Goal: Information Seeking & Learning: Compare options

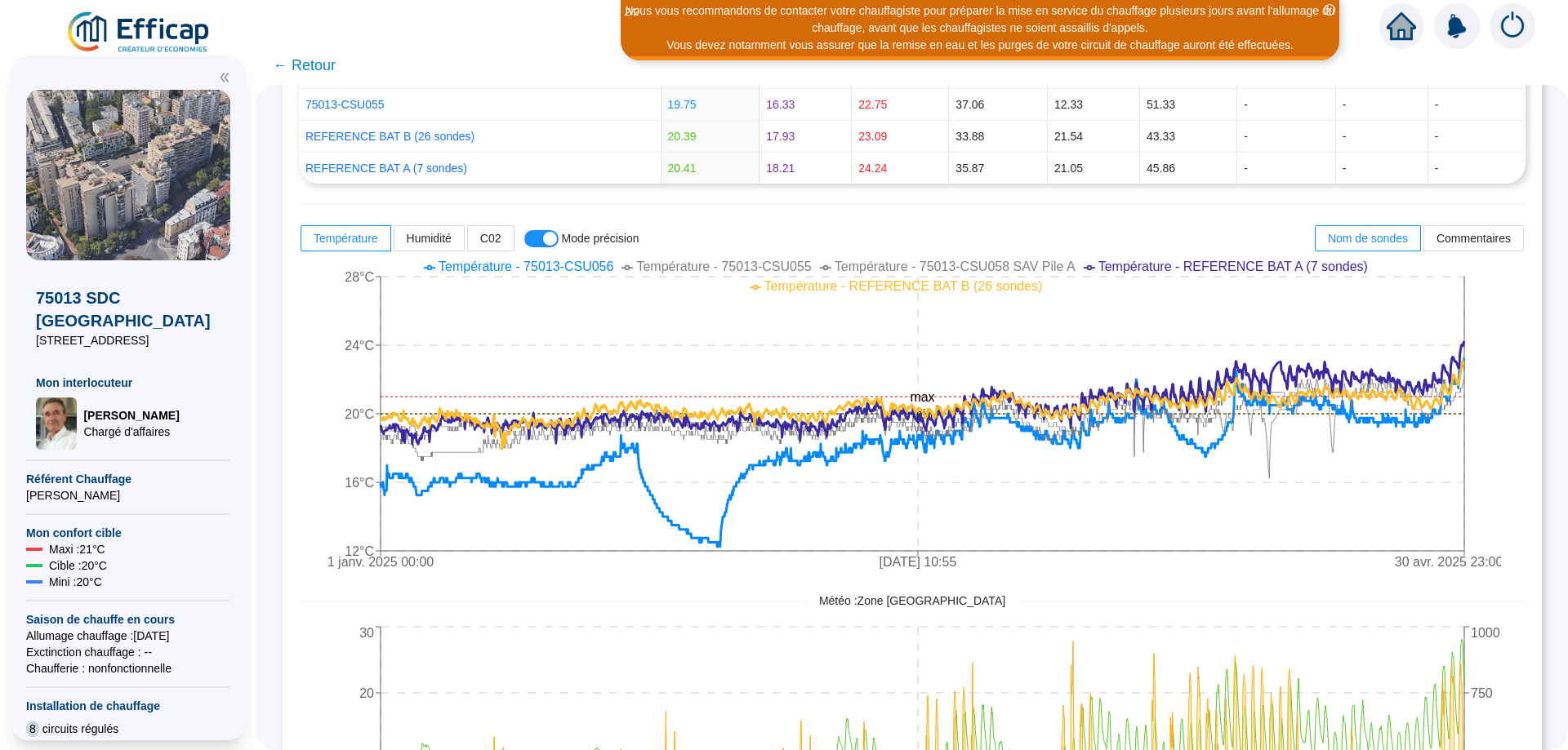
scroll to position [386, 0]
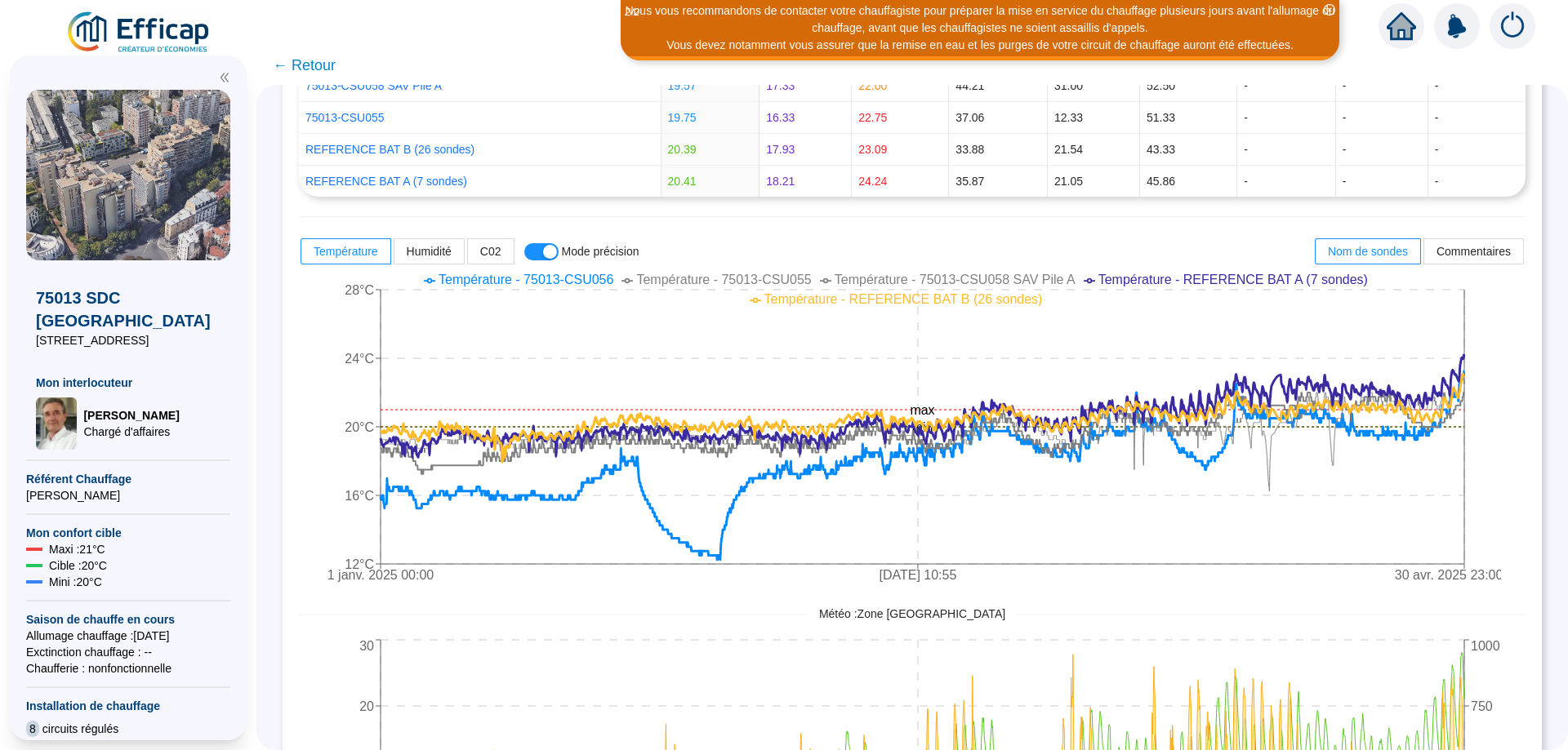
click at [835, 280] on span "Température - 75013-CSU058 SAV Pile A" at bounding box center [954, 280] width 241 height 14
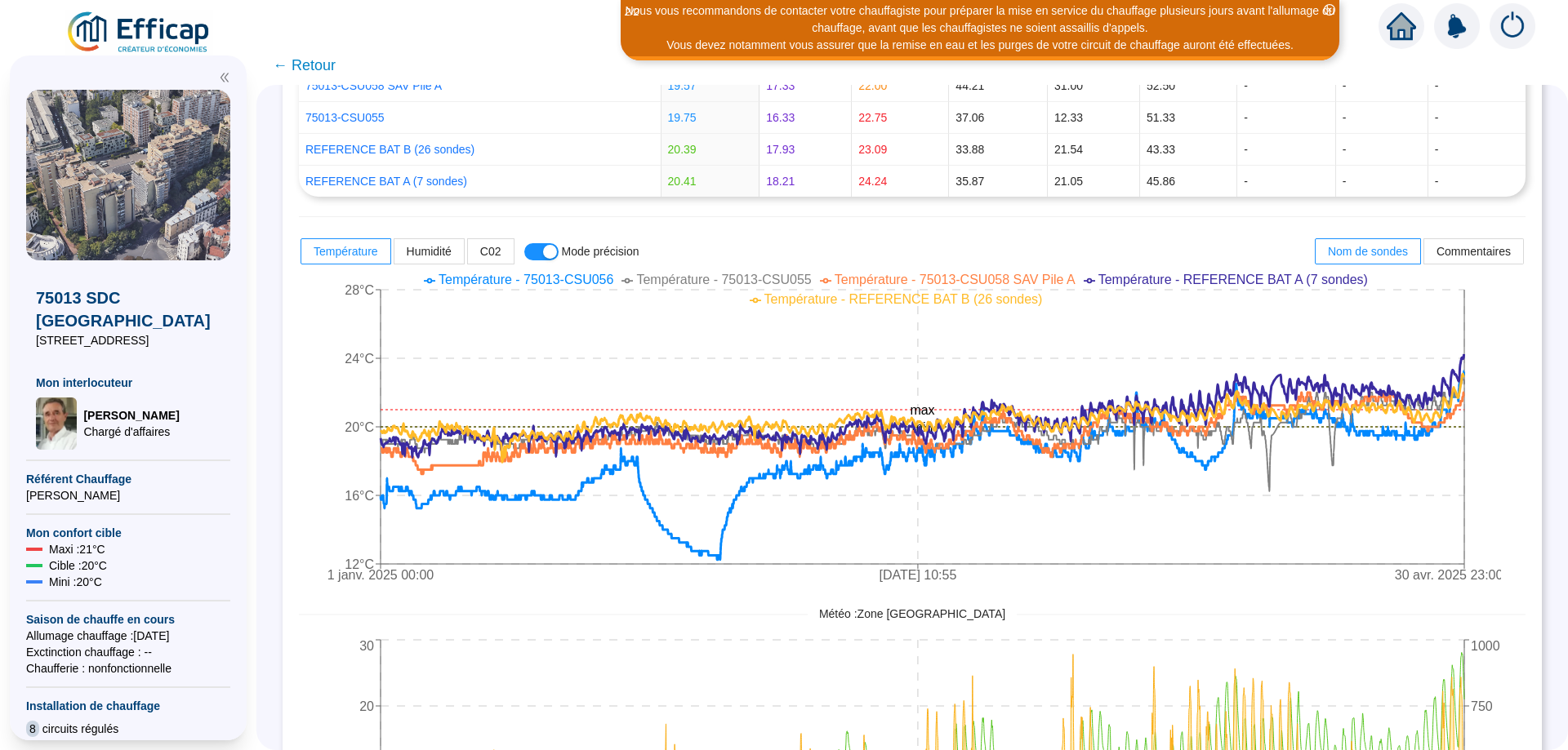
click at [636, 277] on span "Température - 75013-CSU055" at bounding box center [723, 280] width 174 height 14
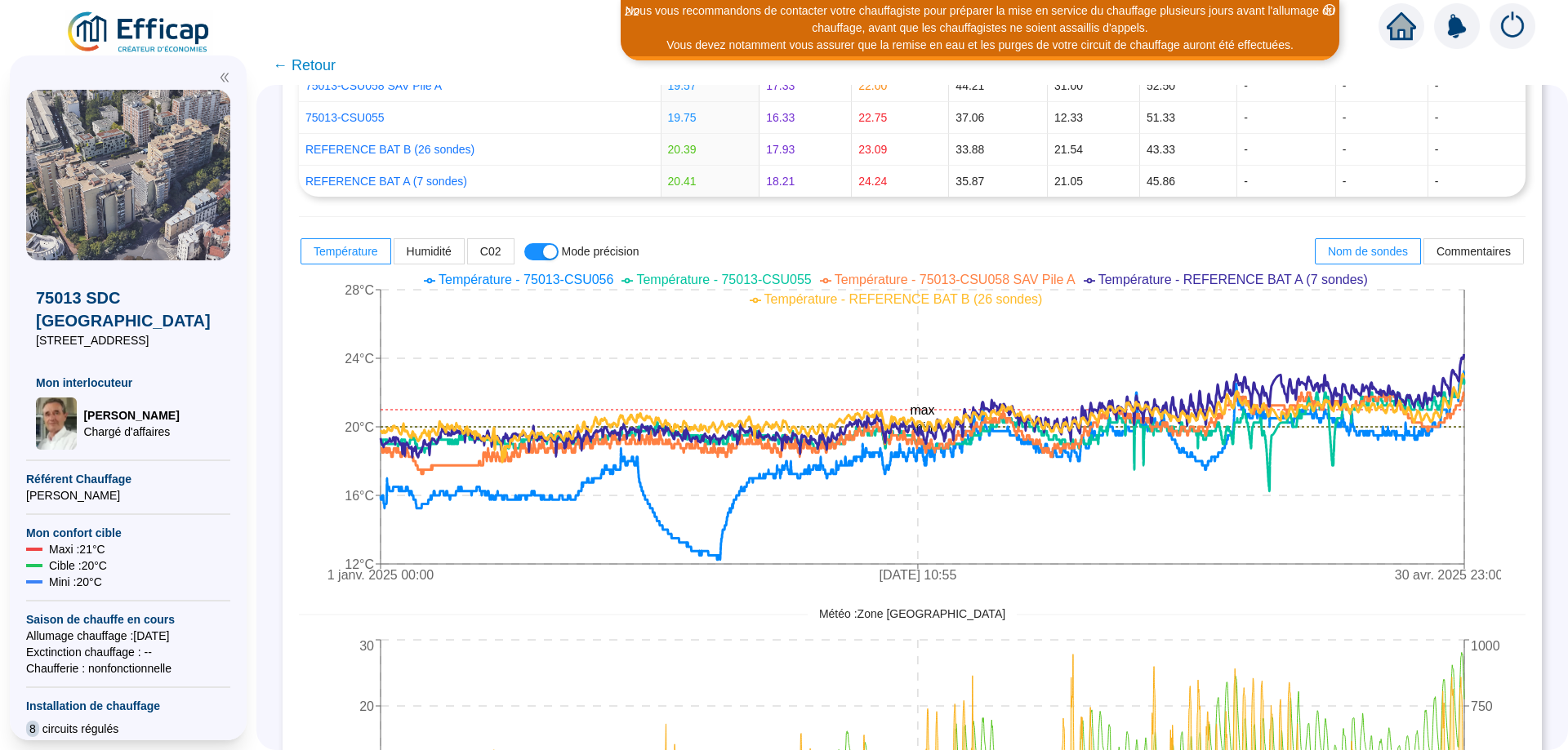
click at [1155, 281] on span "Température - REFERENCE BAT A (7 sondes)" at bounding box center [1233, 280] width 270 height 14
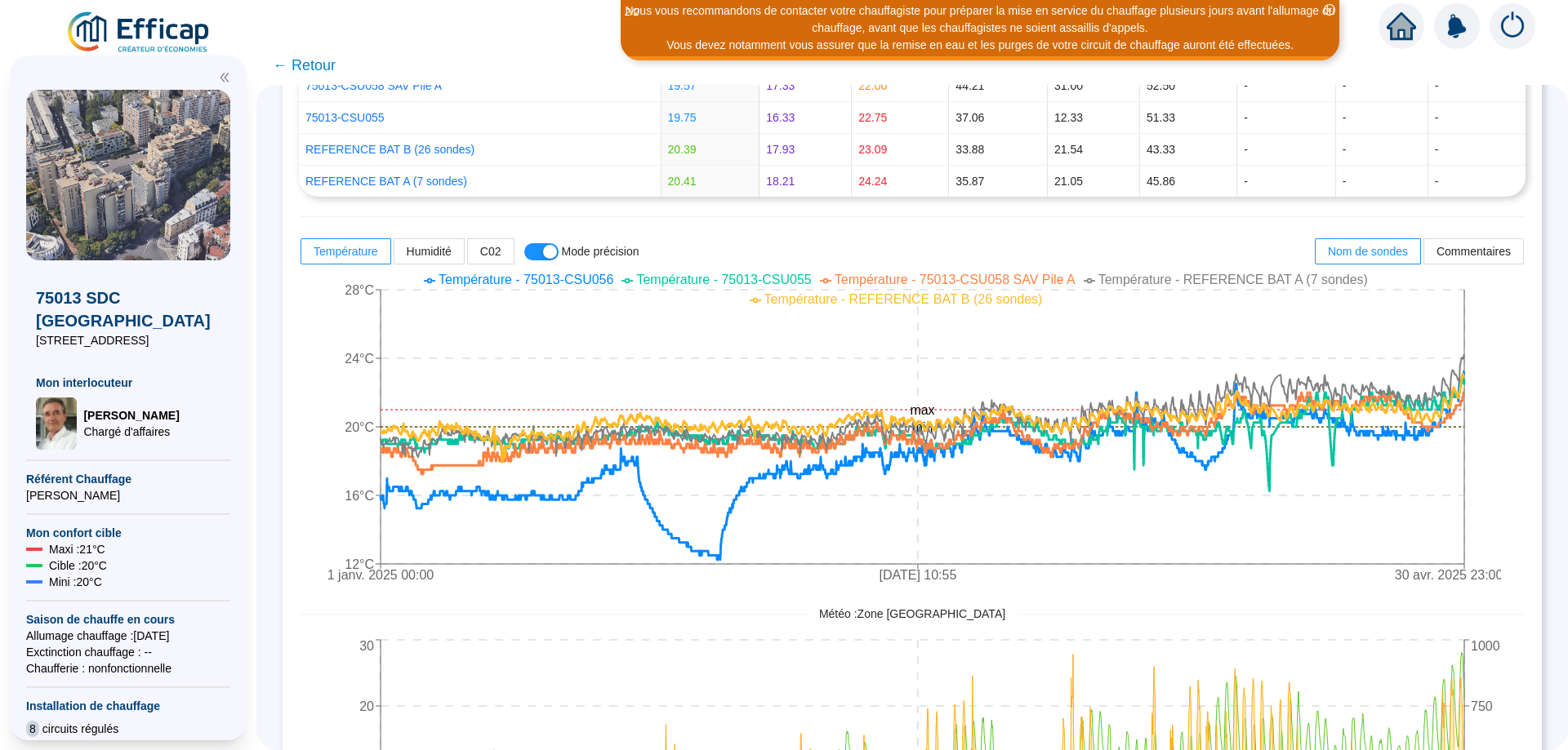
click at [1043, 292] on span "Température - REFERENCE BAT B (26 sondes)" at bounding box center [904, 299] width 279 height 14
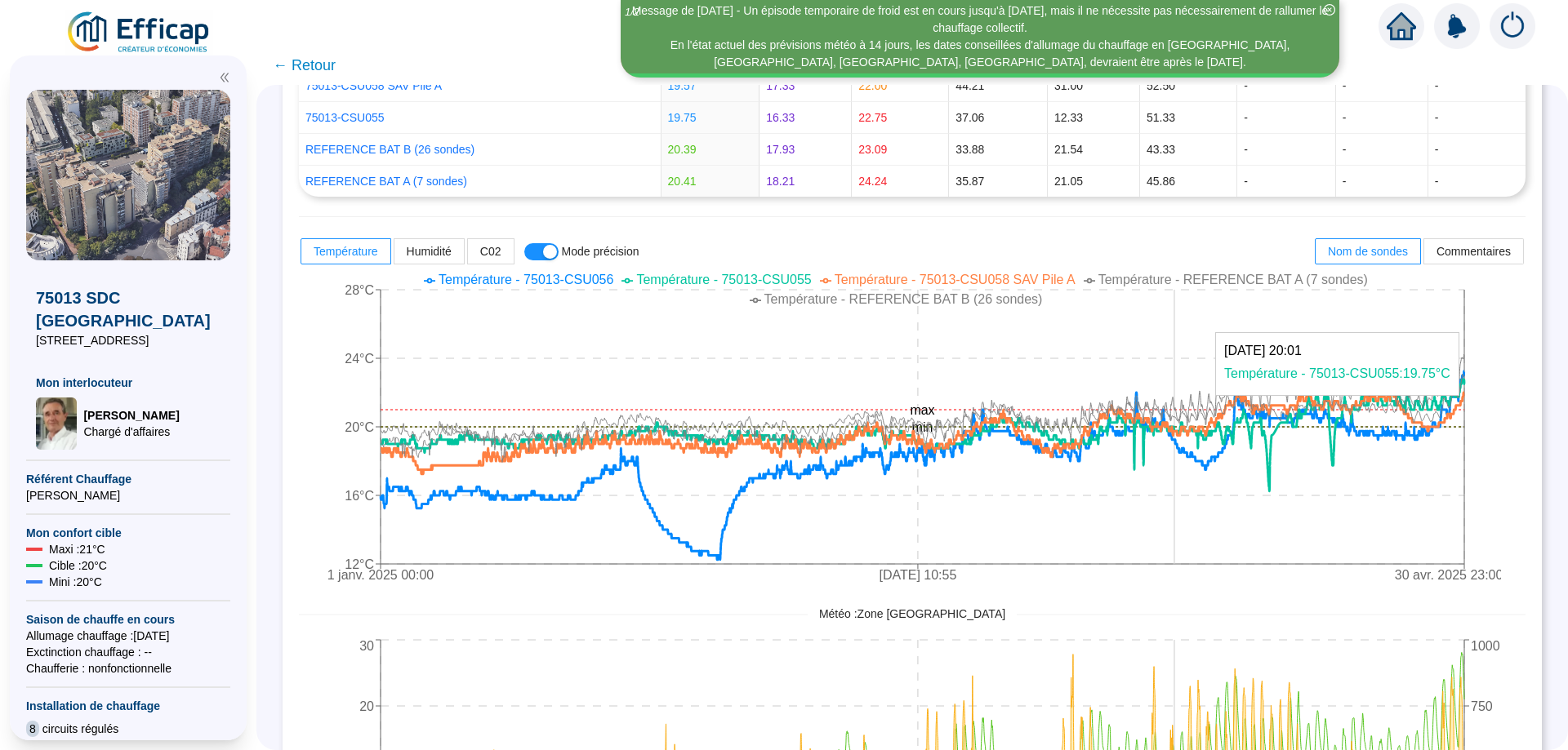
scroll to position [476, 0]
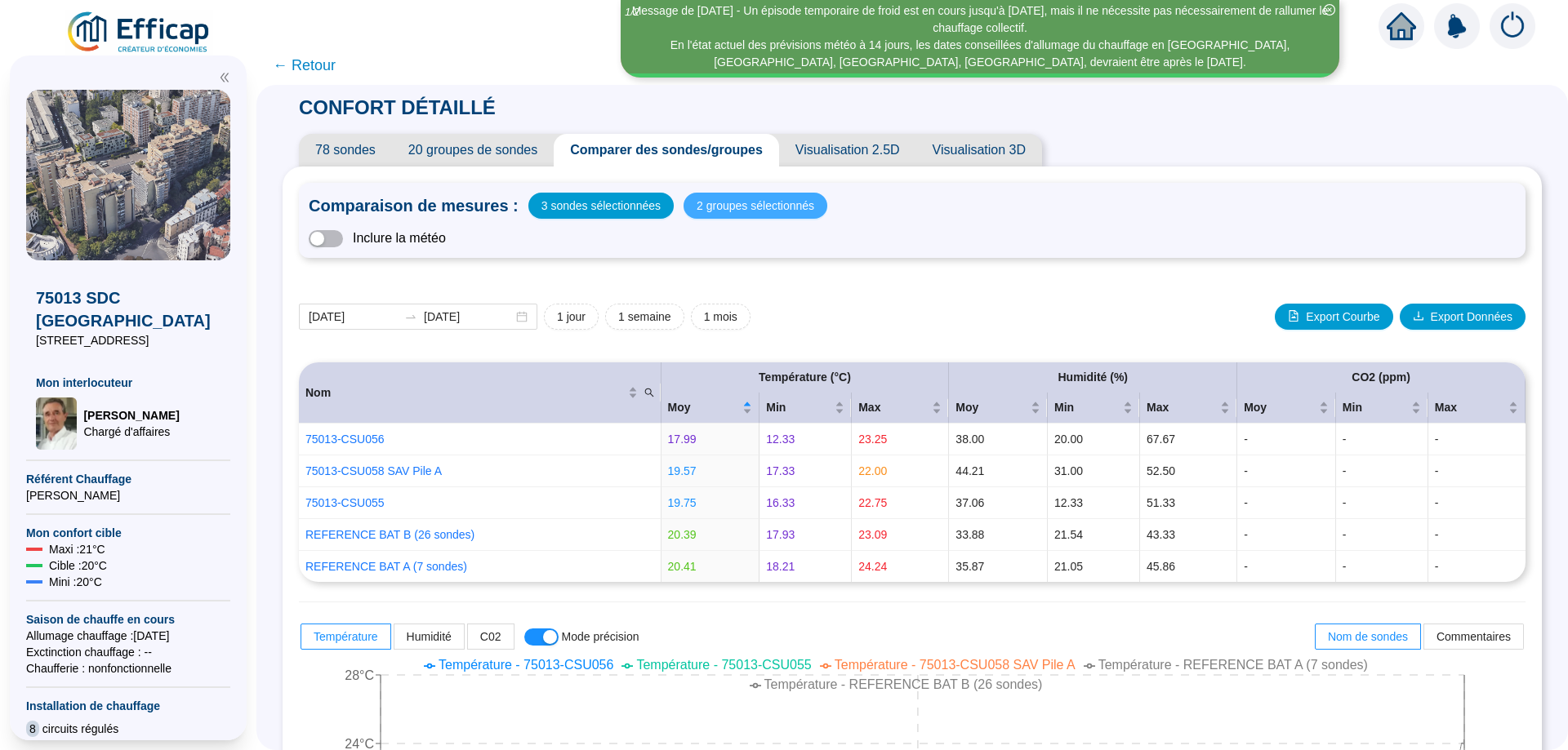
click at [760, 213] on span "2 groupes sélectionnés" at bounding box center [755, 206] width 118 height 22
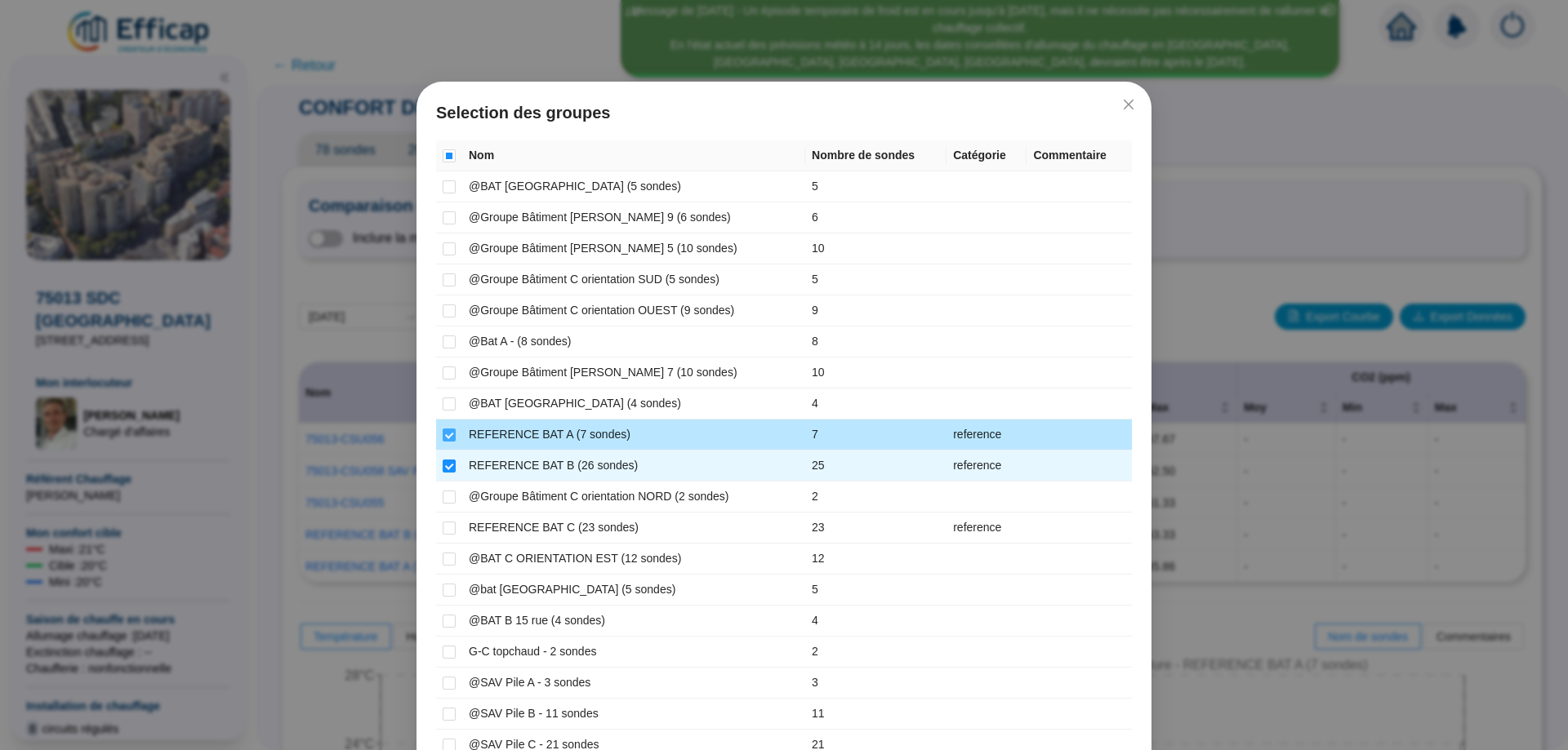
click at [442, 437] on input "checkbox" at bounding box center [448, 434] width 13 height 13
checkbox input "false"
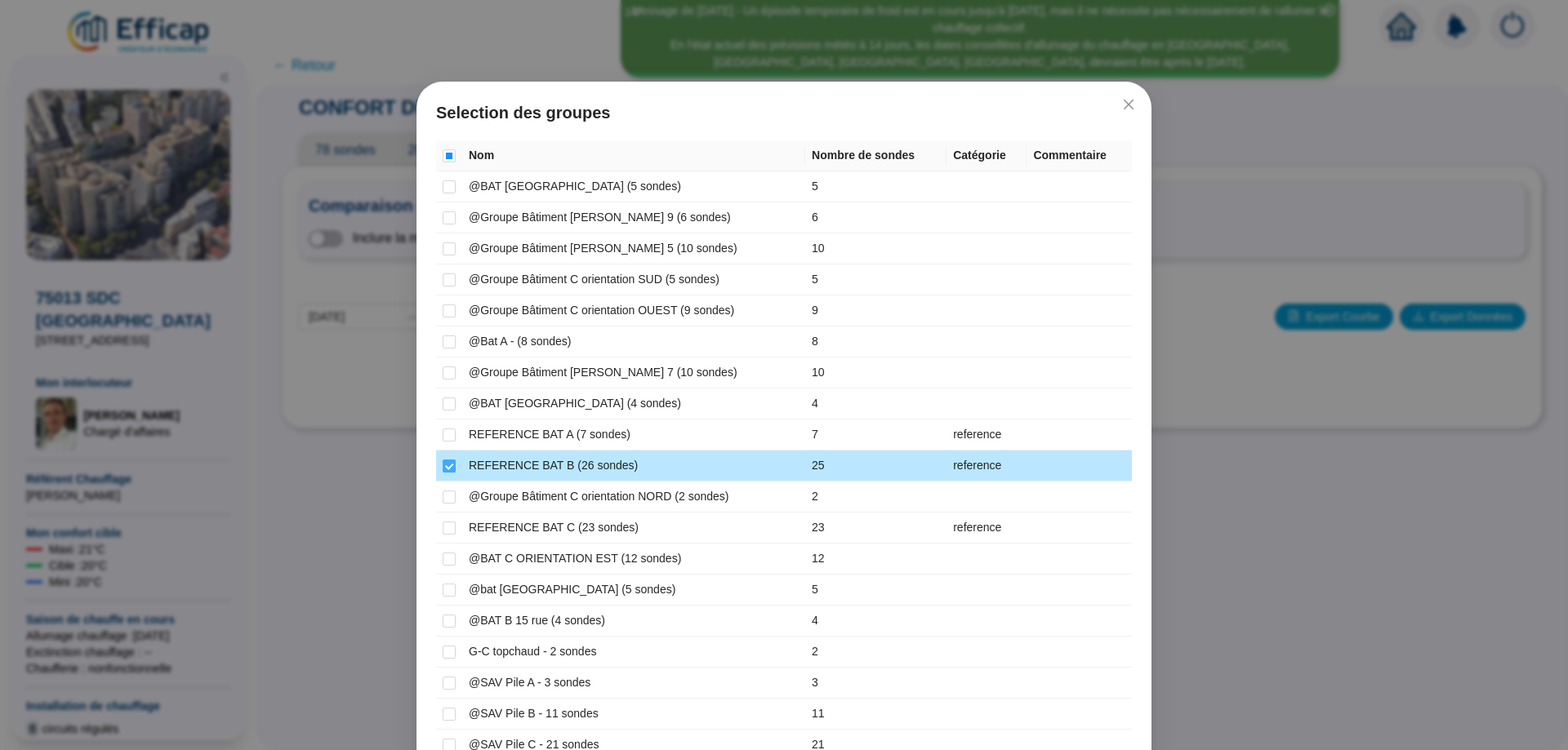
click at [443, 460] on input "checkbox" at bounding box center [448, 466] width 13 height 13
checkbox input "false"
click at [451, 468] on td at bounding box center [449, 467] width 26 height 31
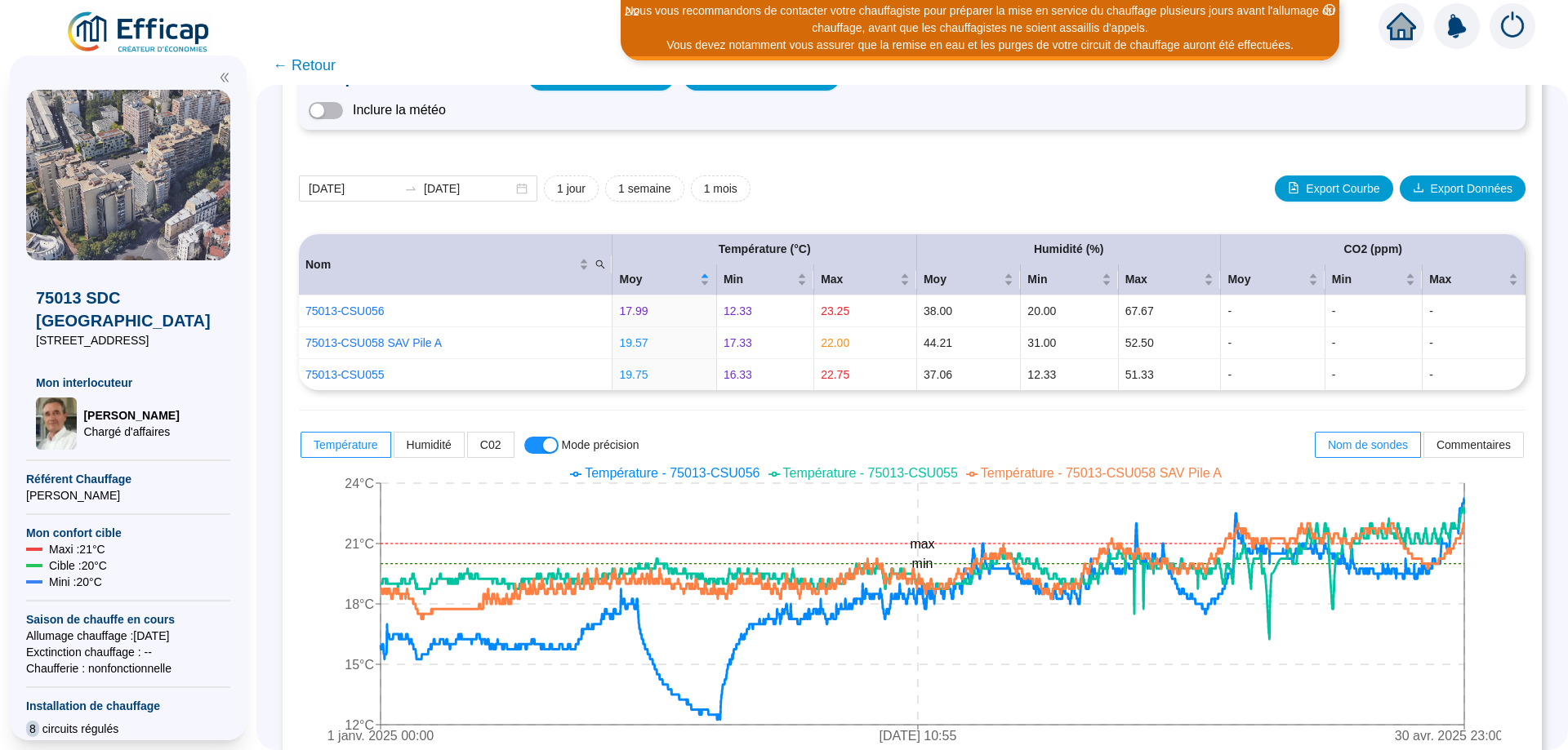
scroll to position [240, 0]
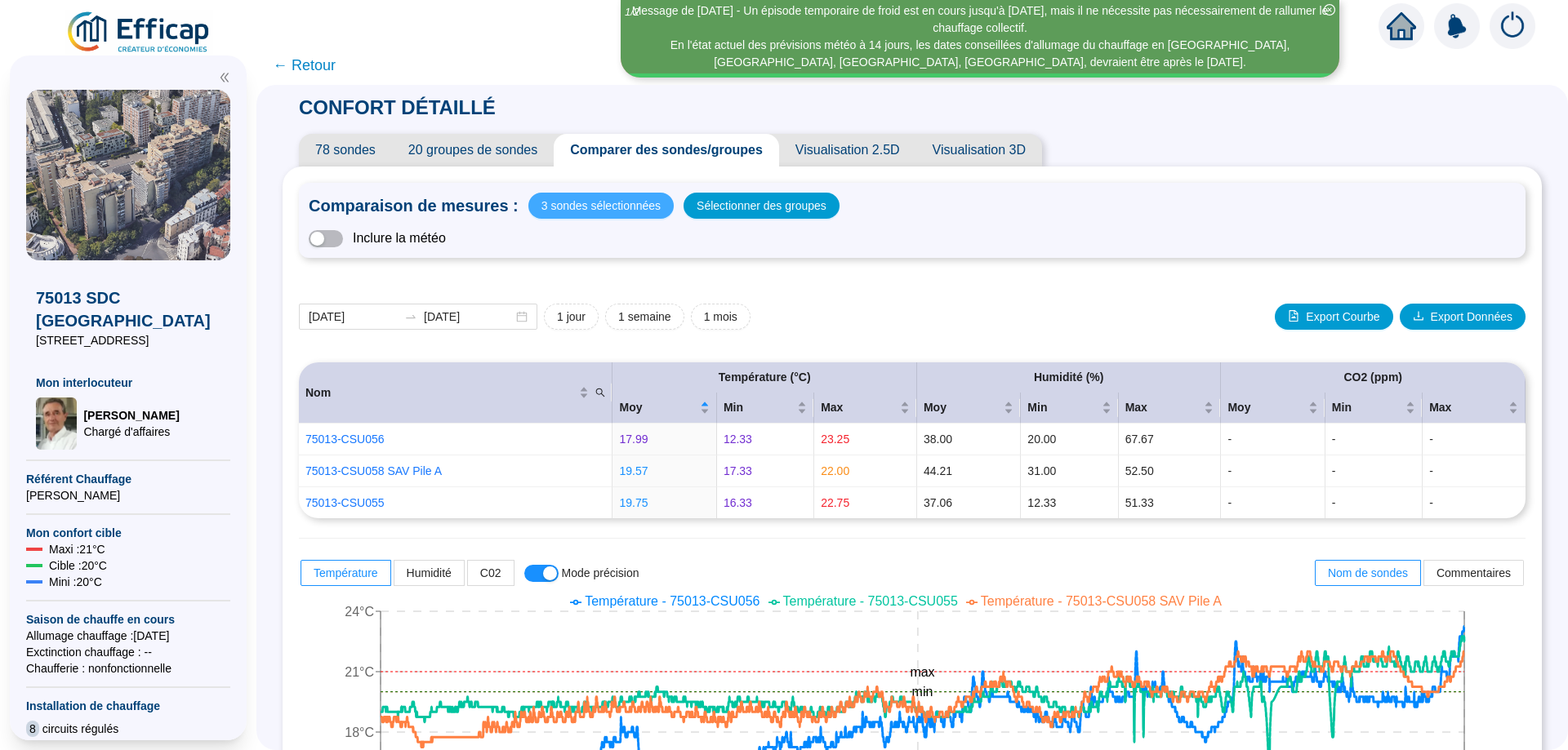
click at [650, 198] on span "3 sondes sélectionnées" at bounding box center [601, 206] width 119 height 22
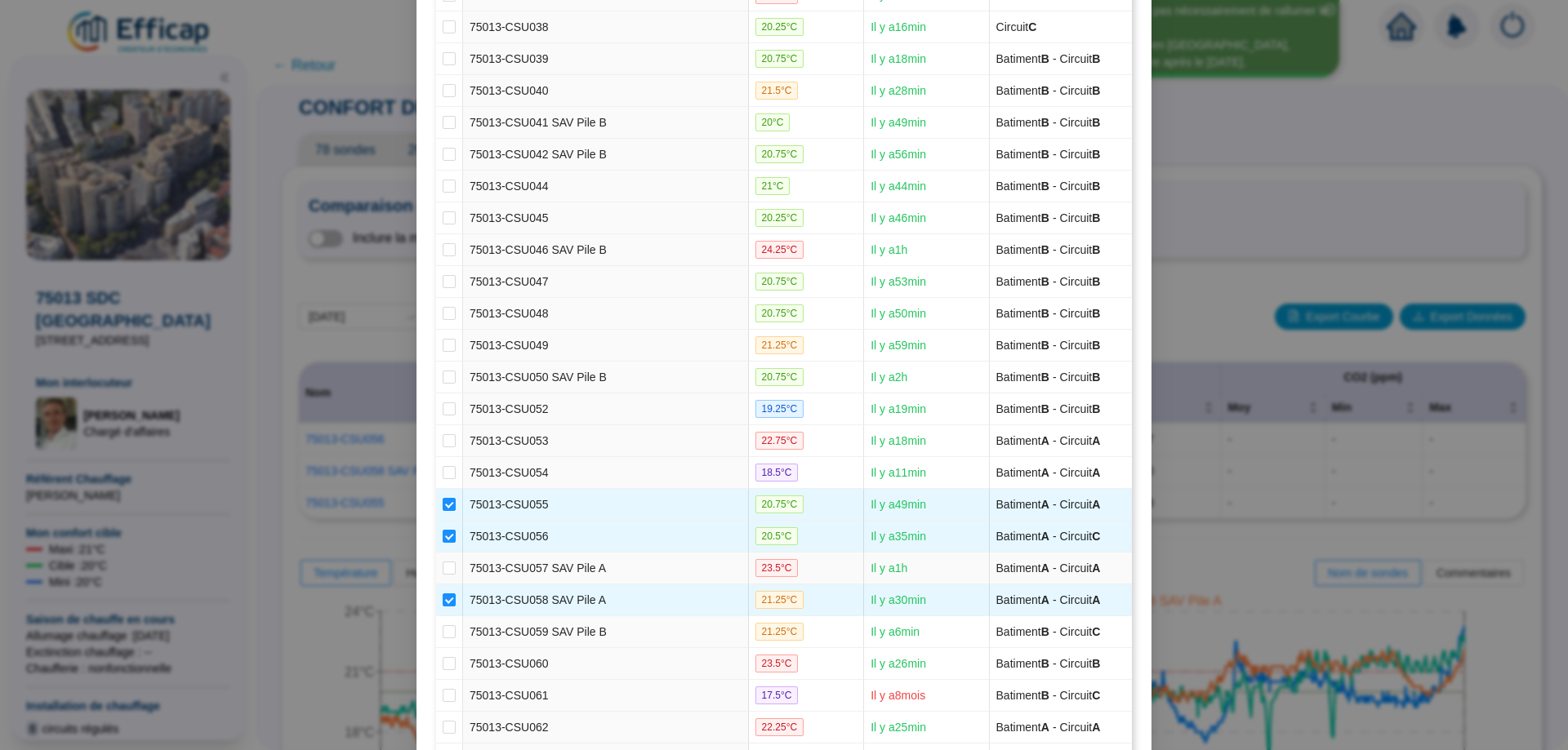
scroll to position [1627, 0]
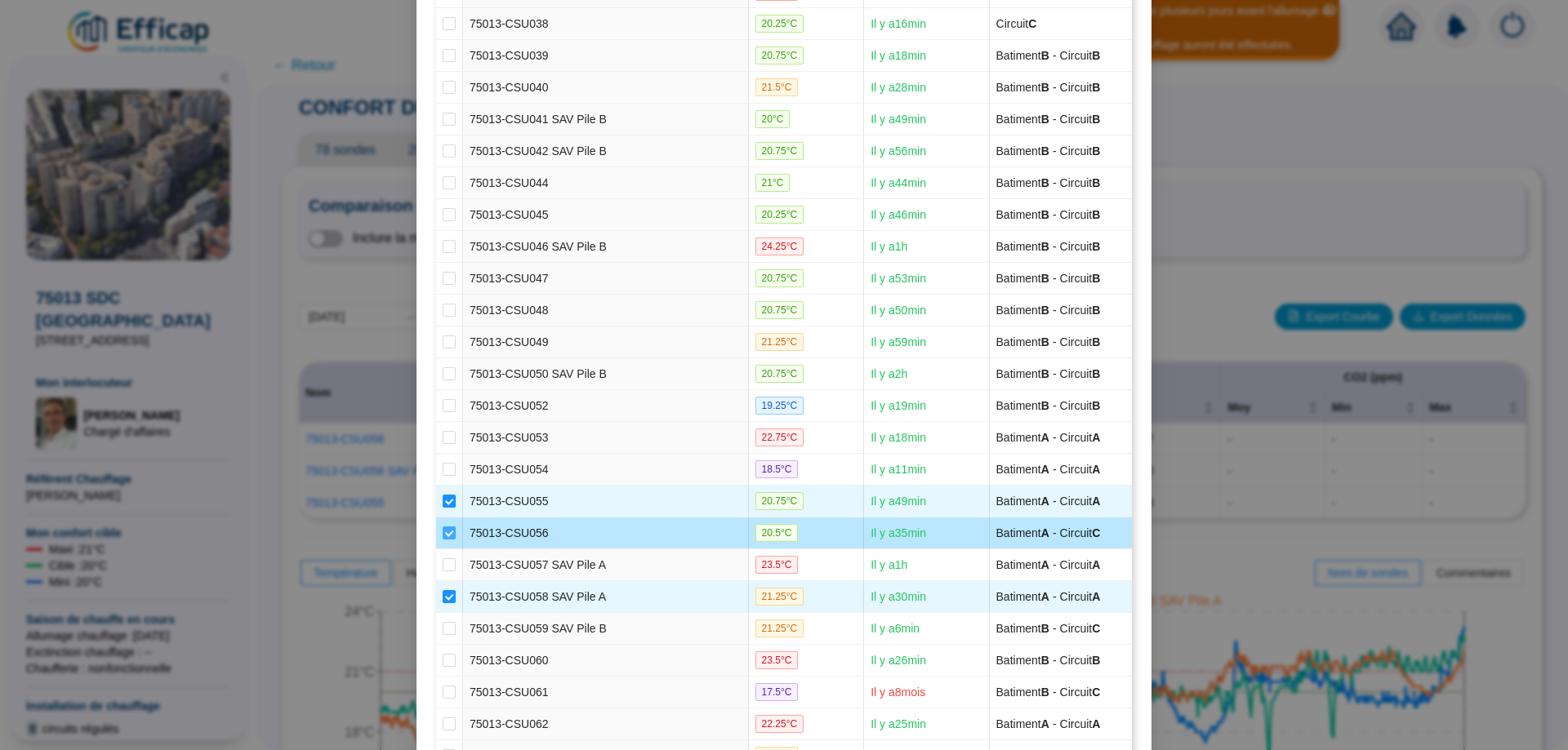
click at [442, 536] on input "checkbox" at bounding box center [448, 533] width 13 height 13
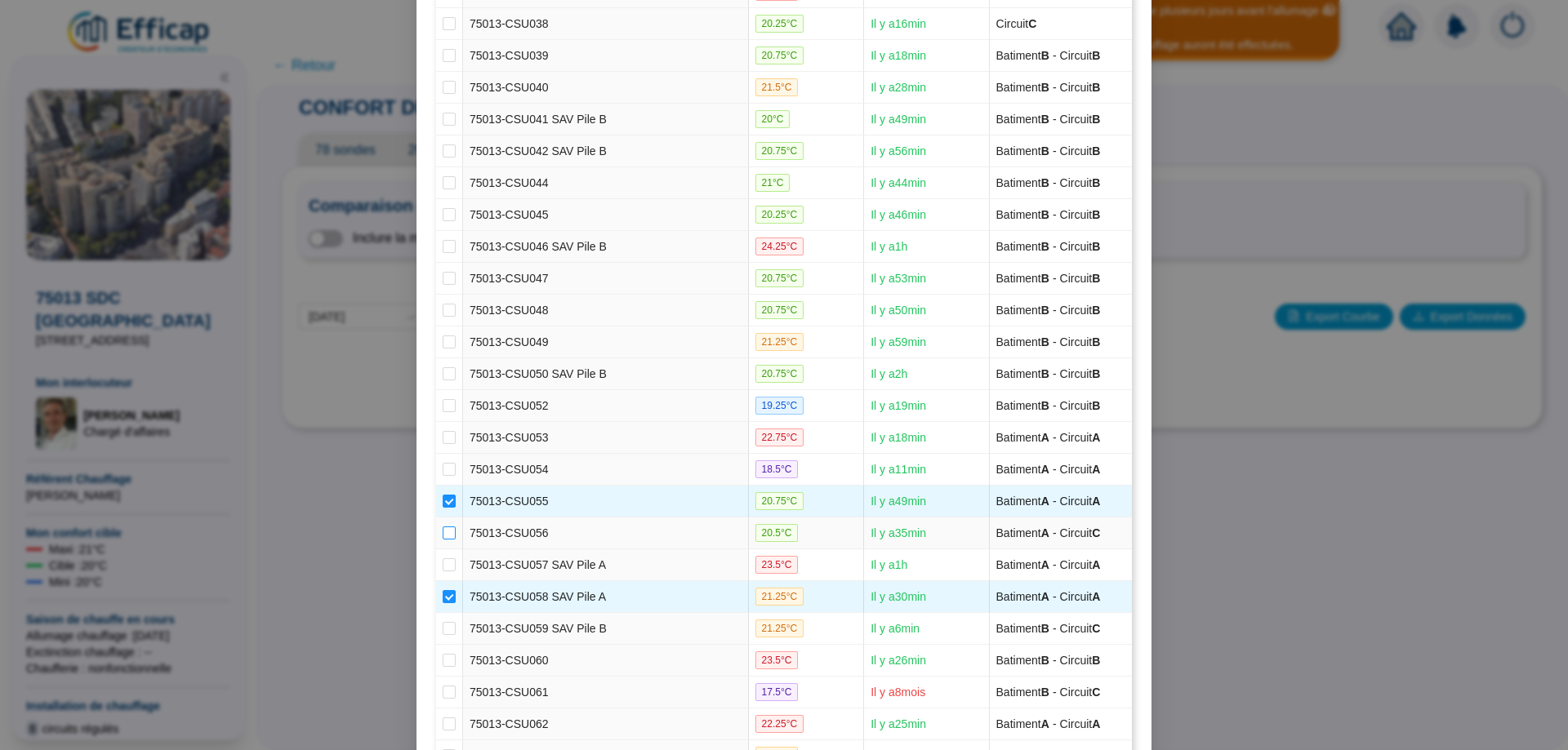
click at [442, 533] on input "checkbox" at bounding box center [448, 533] width 13 height 13
checkbox input "true"
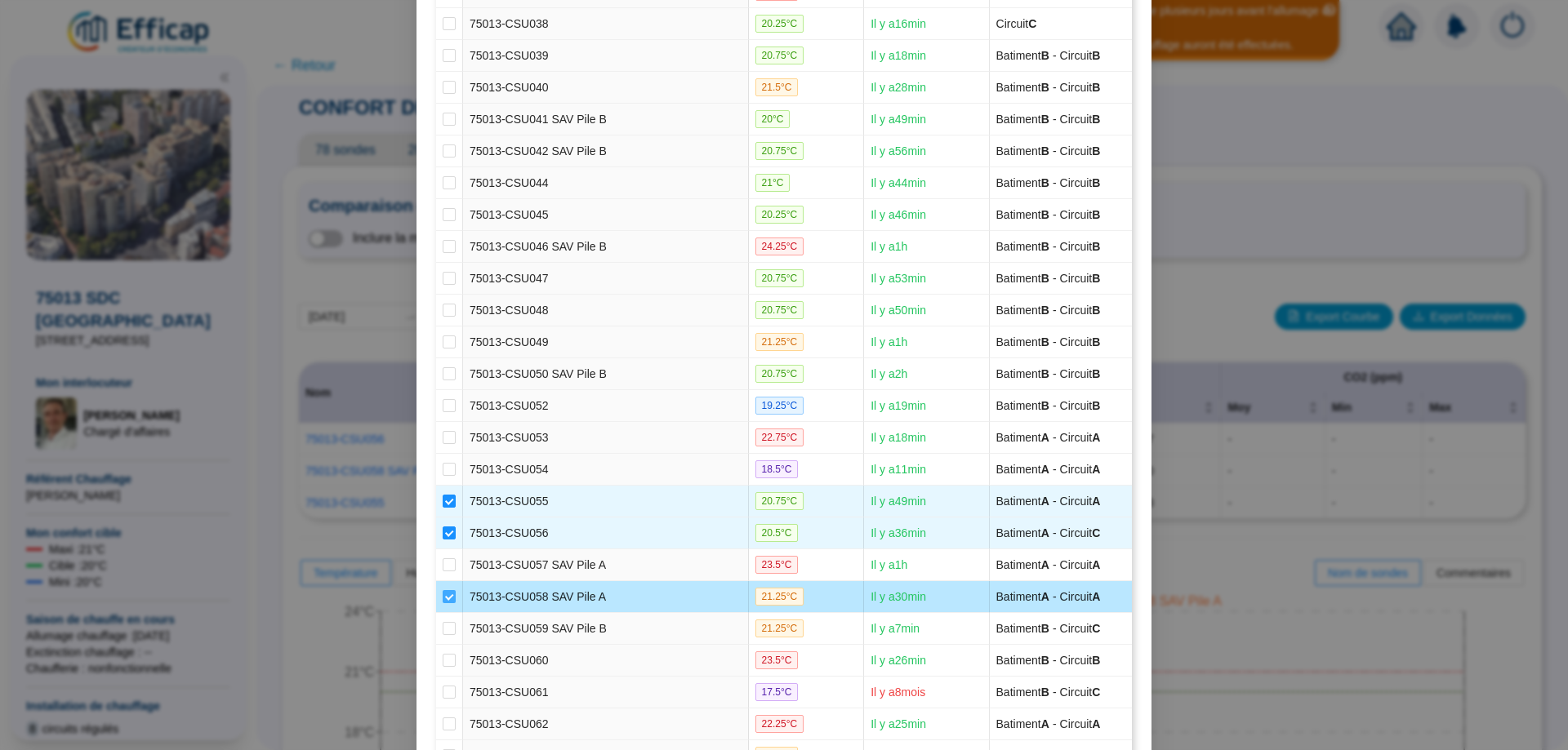
click at [442, 598] on input "checkbox" at bounding box center [448, 596] width 13 height 13
checkbox input "false"
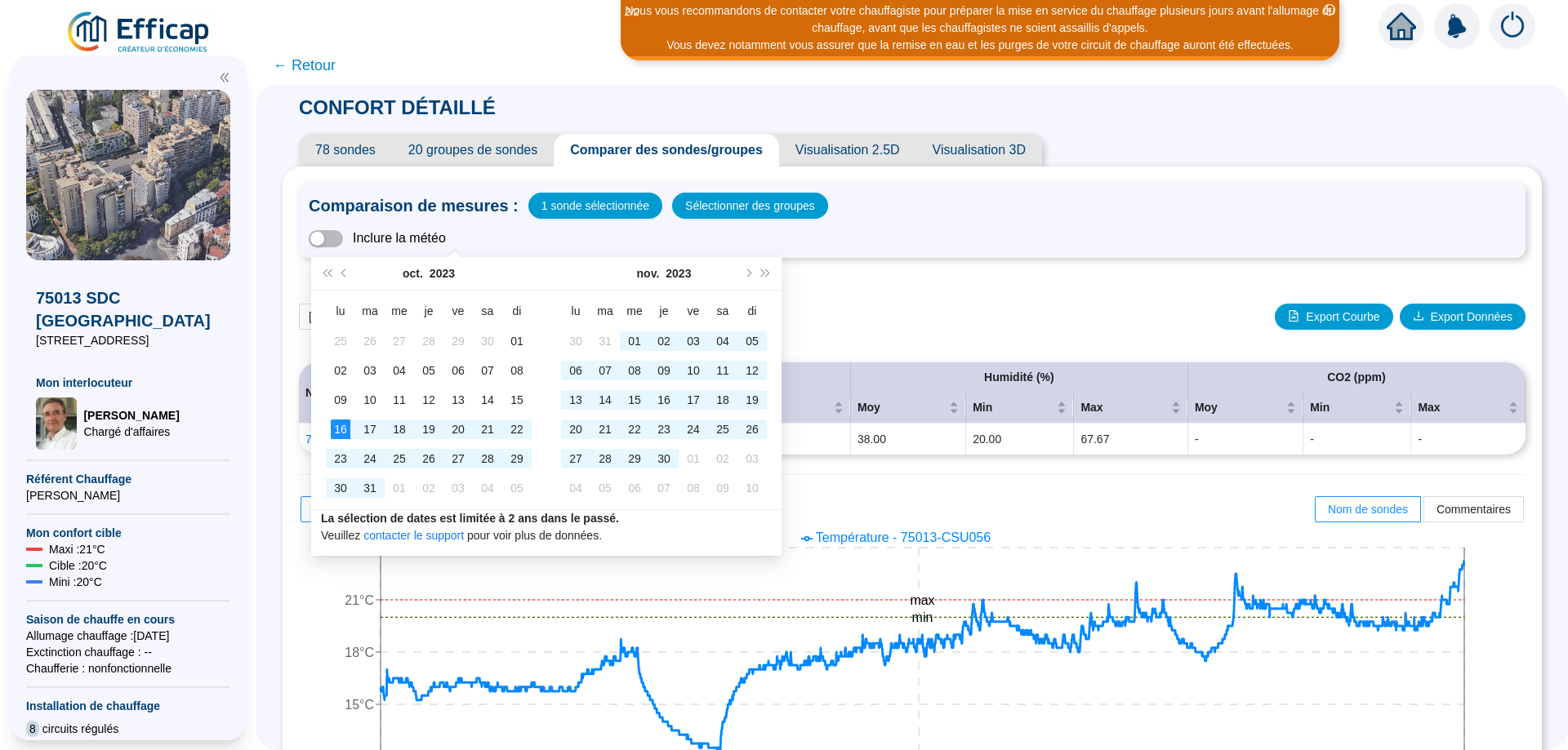
scroll to position [85, 0]
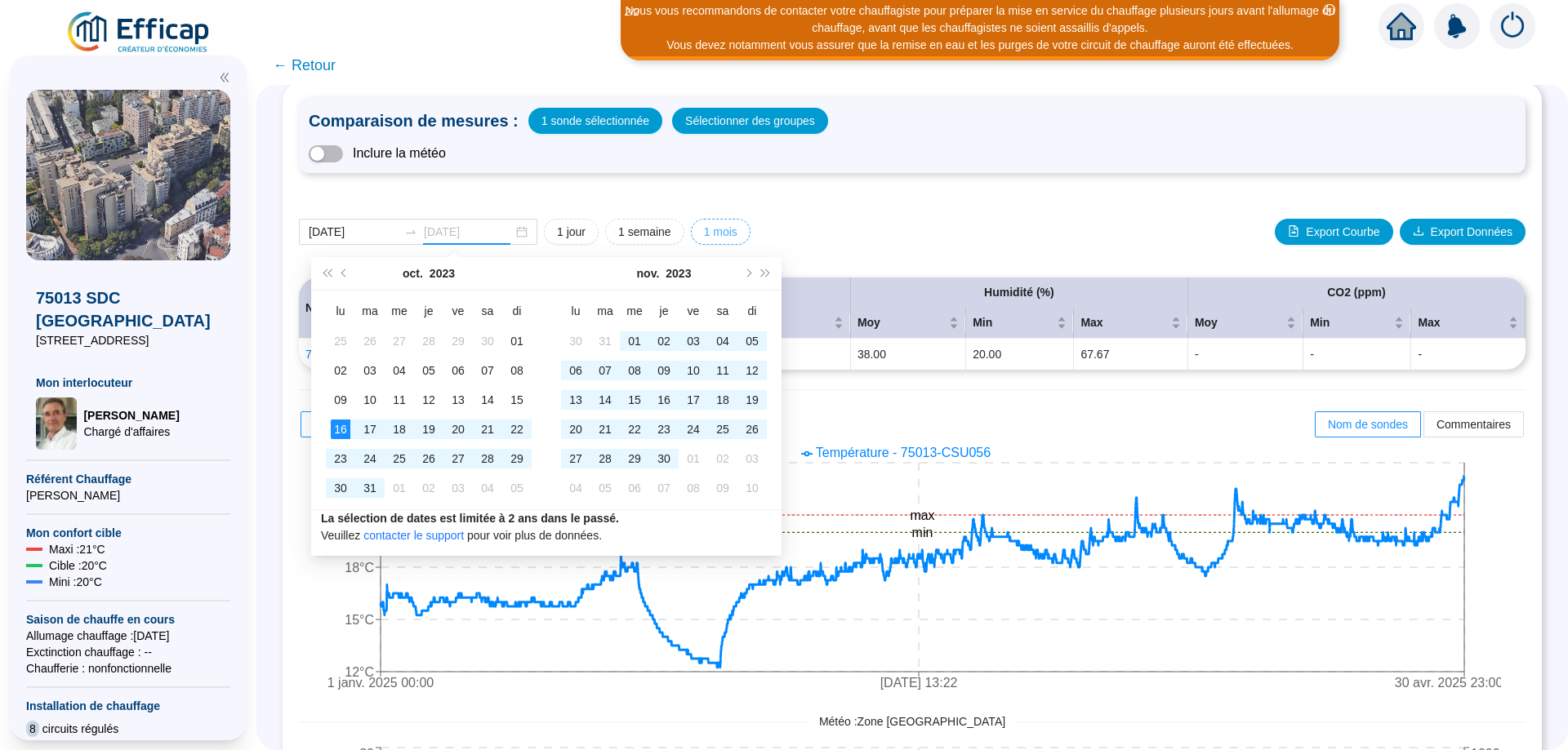
type input "[DATE]"
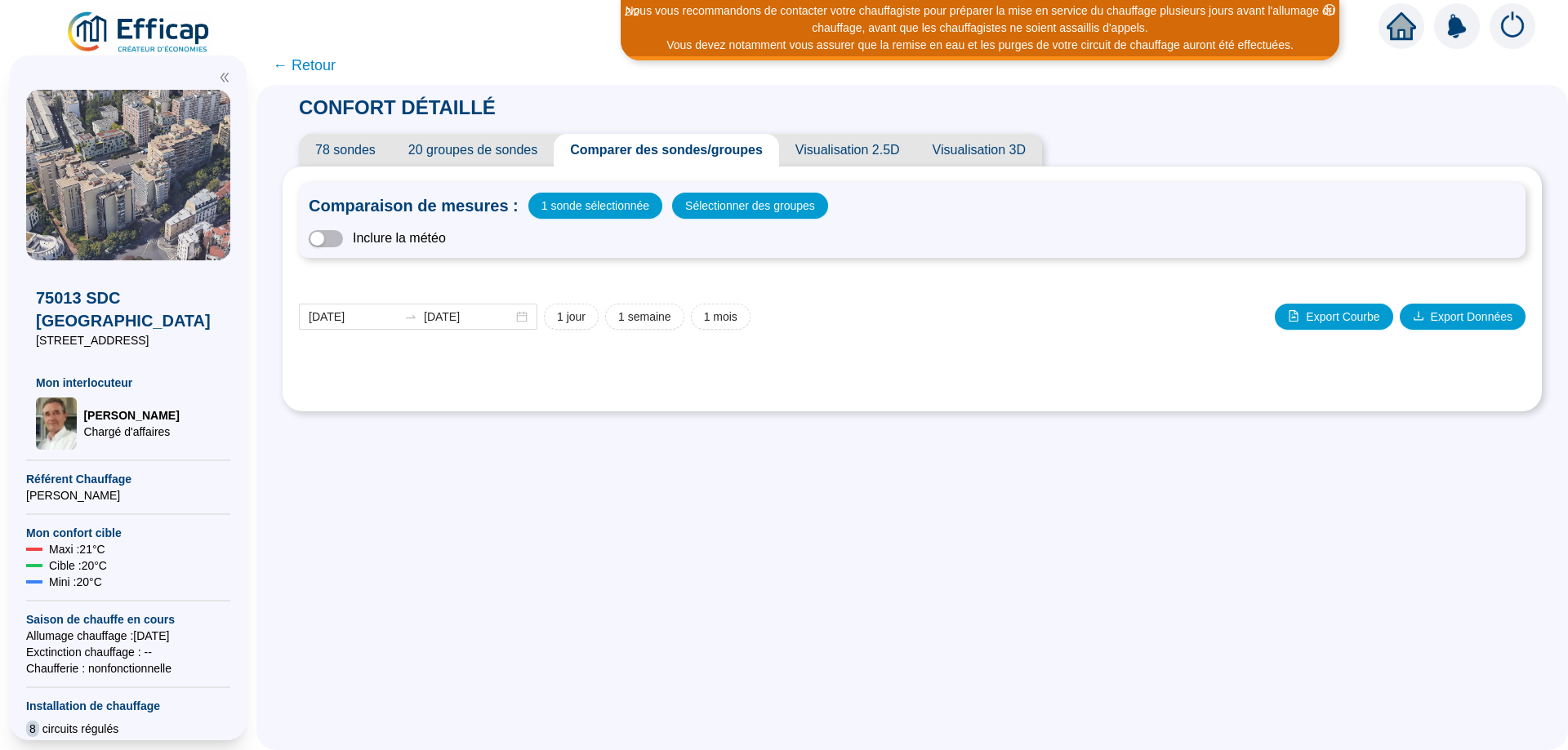
click at [846, 225] on div "Comparaison de mesures : 1 sonde sélectionnée Sélectionner des groupes Inclure …" at bounding box center [912, 289] width 1226 height 212
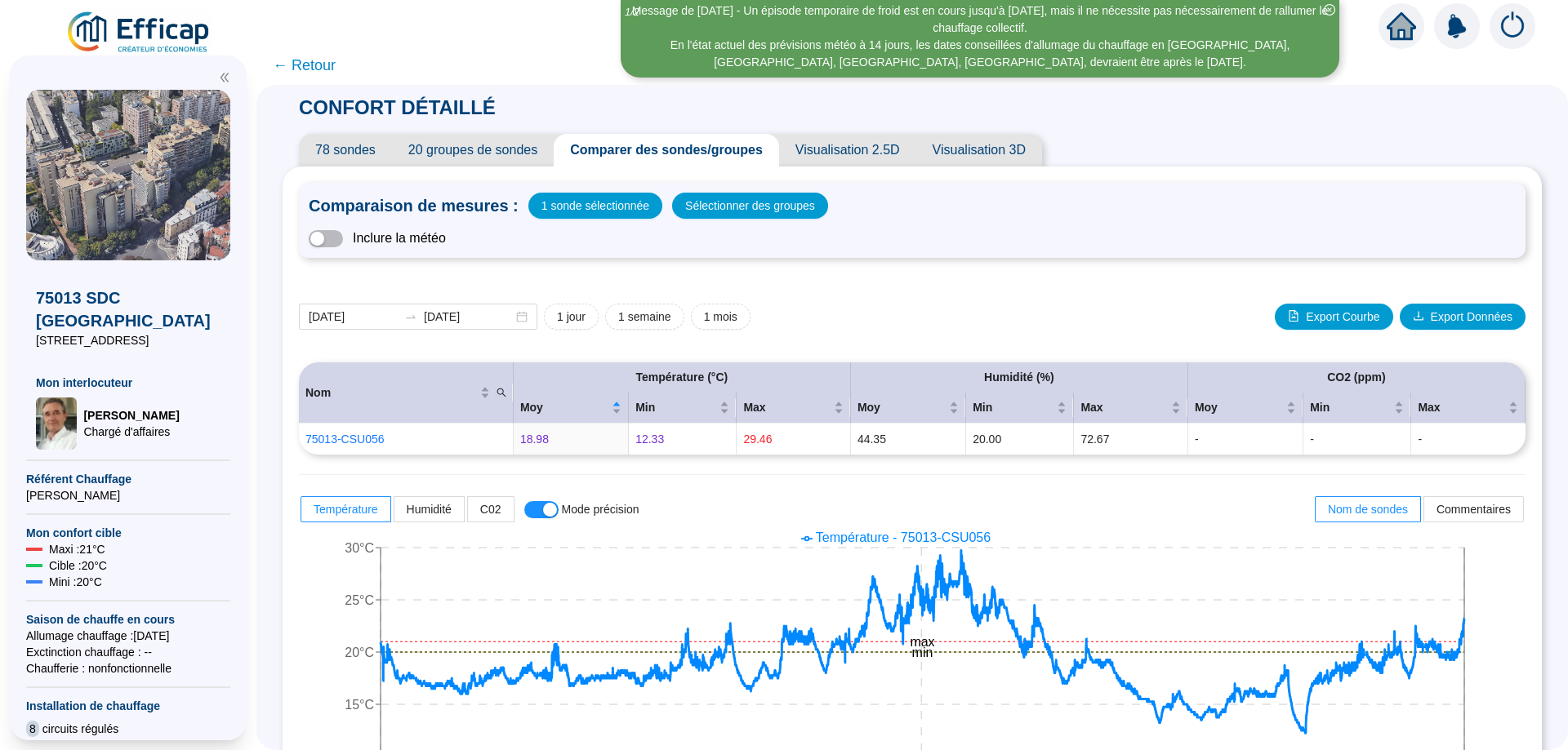
scroll to position [115, 0]
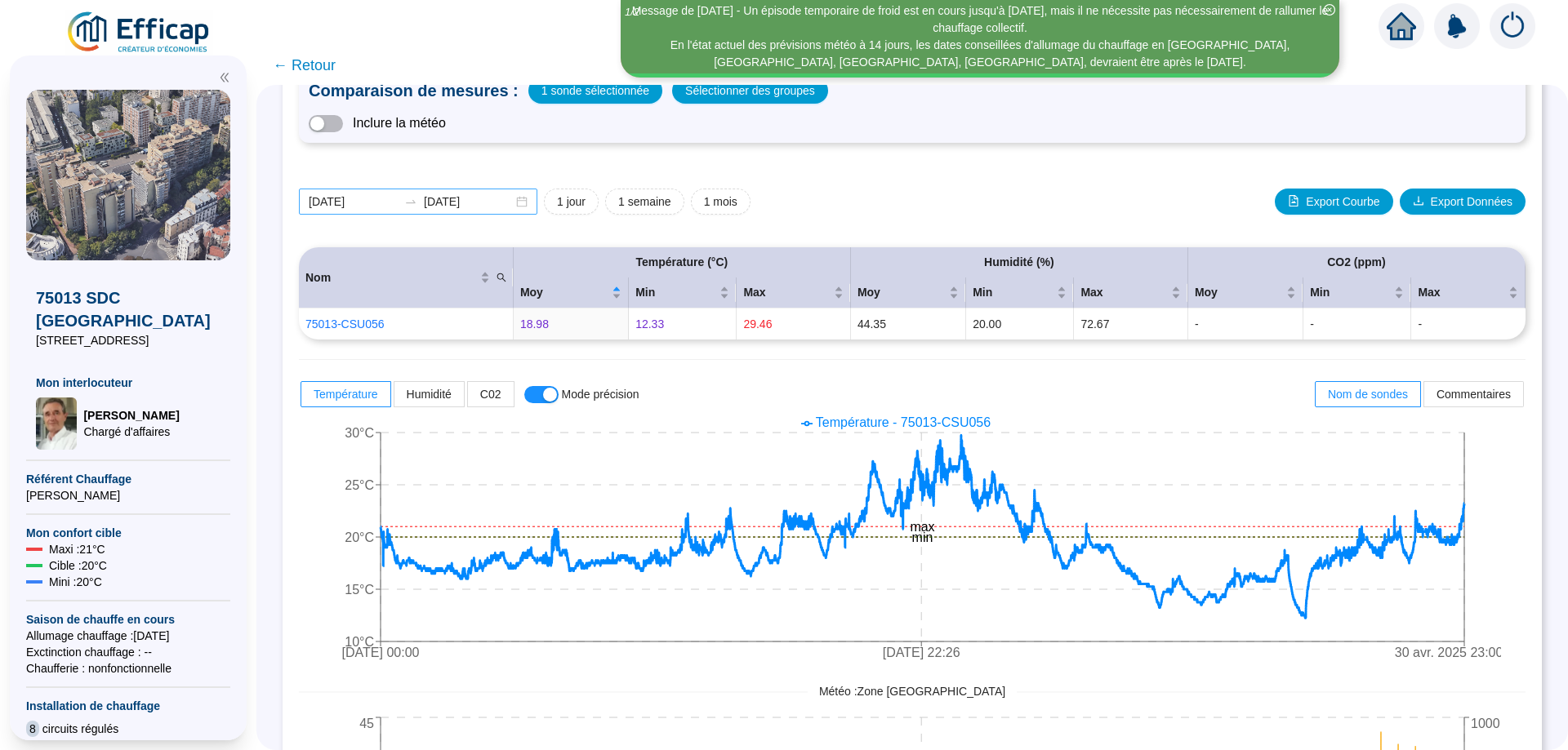
click at [536, 204] on div "[DATE] [DATE]" at bounding box center [418, 202] width 239 height 26
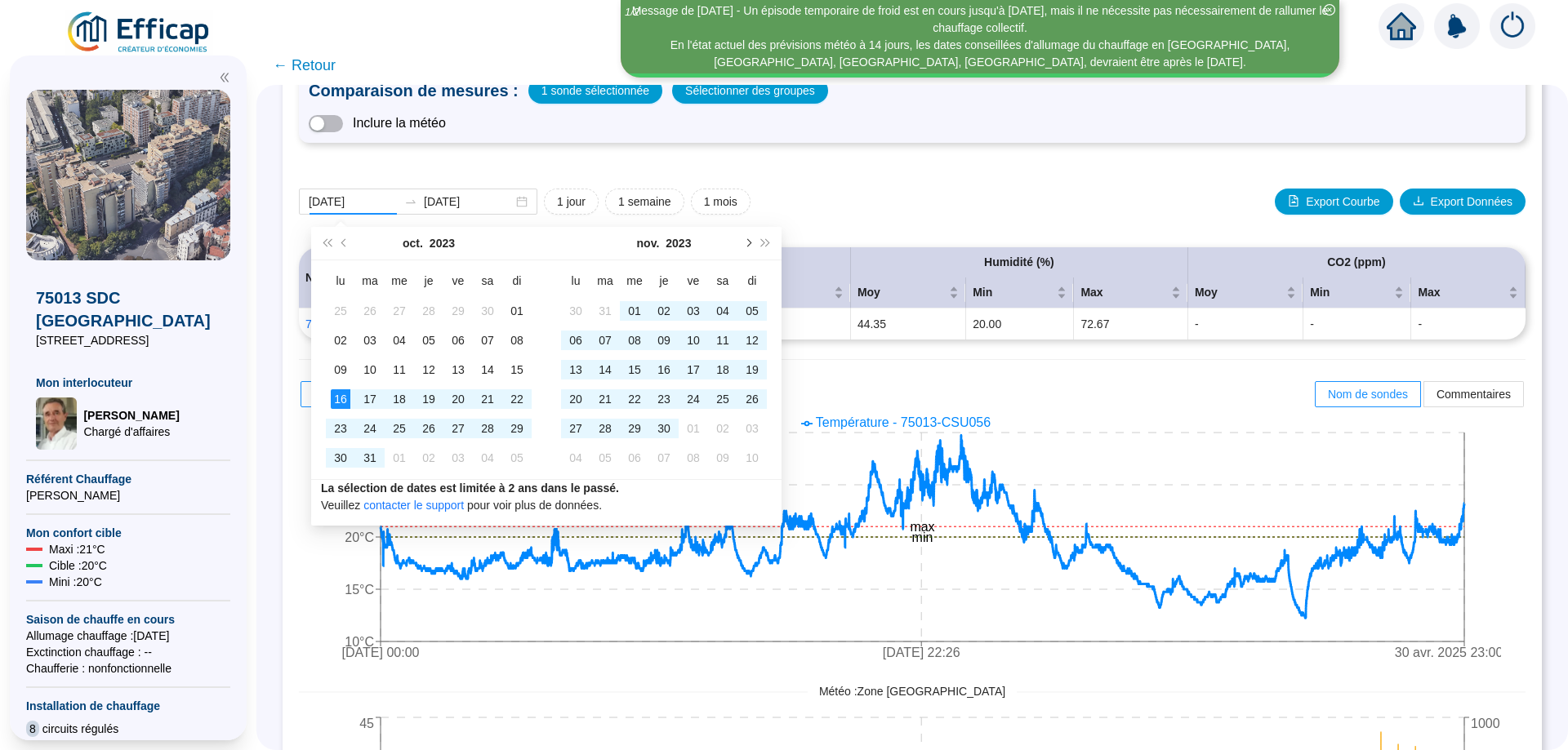
click at [755, 244] on button "Mois suivant (PageDown)" at bounding box center [747, 244] width 18 height 33
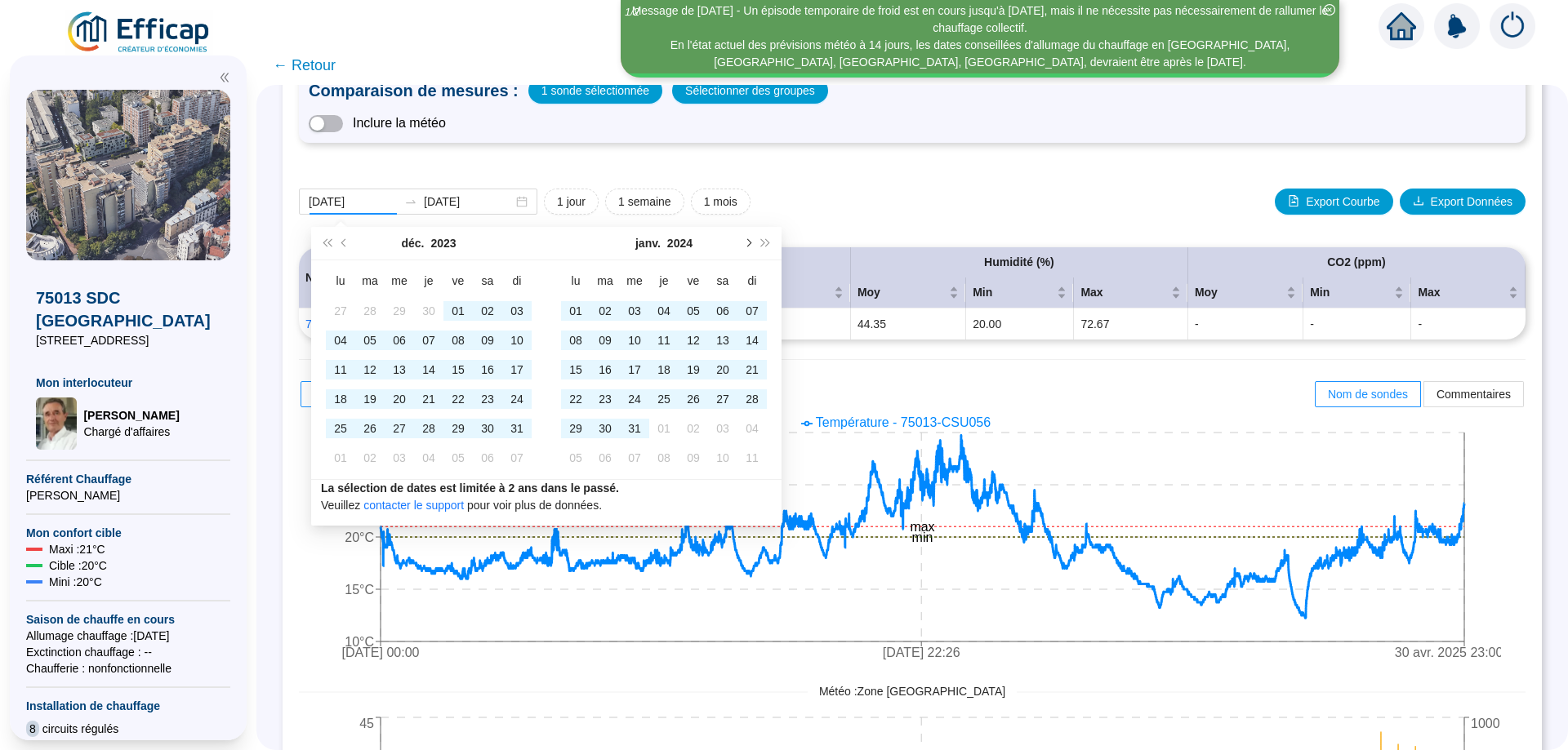
click at [755, 244] on button "Mois suivant (PageDown)" at bounding box center [747, 244] width 18 height 33
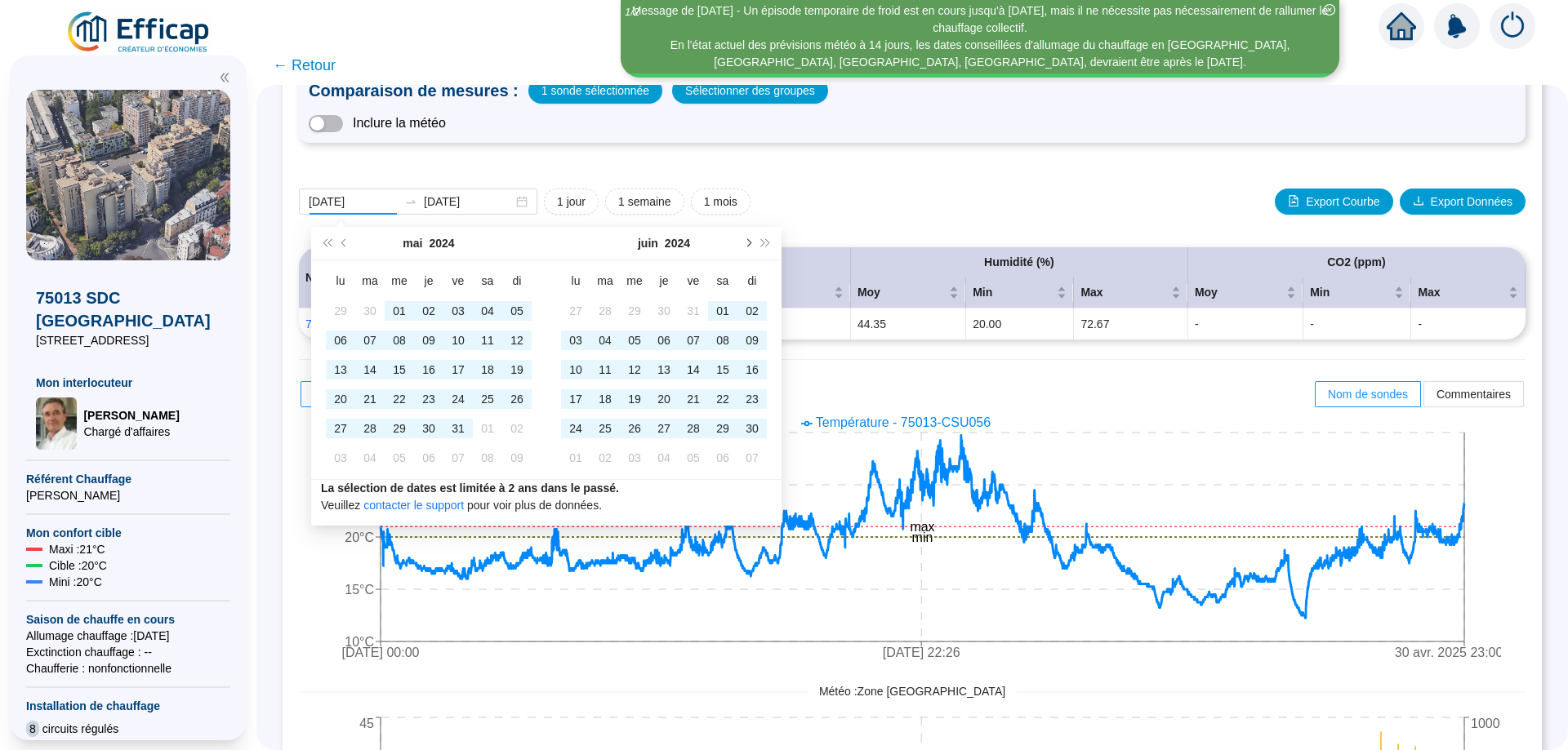
click at [755, 244] on button "Mois suivant (PageDown)" at bounding box center [747, 244] width 18 height 33
click at [754, 246] on button "Mois suivant (PageDown)" at bounding box center [747, 244] width 18 height 33
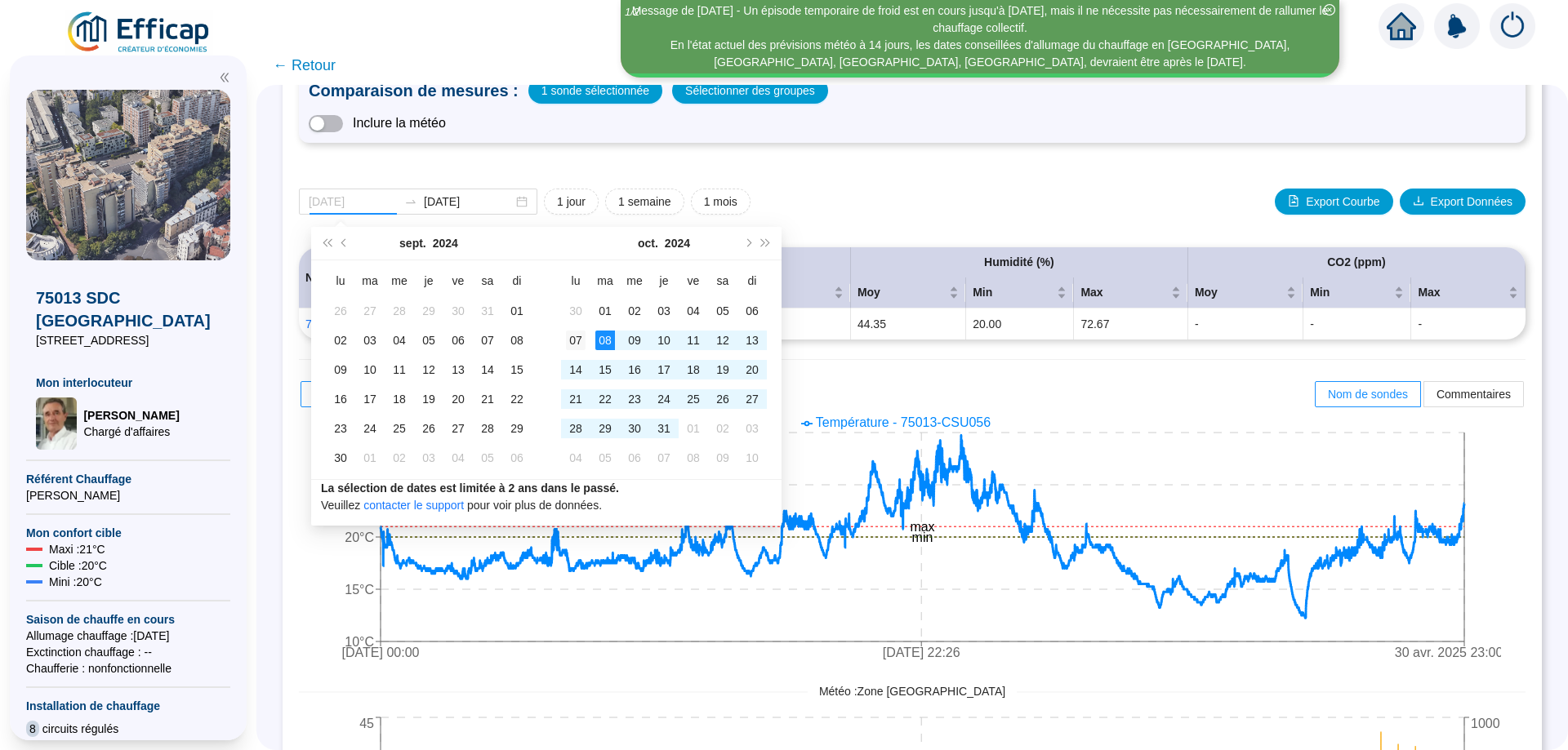
type input "[DATE]"
click at [583, 341] on div "07" at bounding box center [576, 341] width 19 height 19
type input "[DATE]"
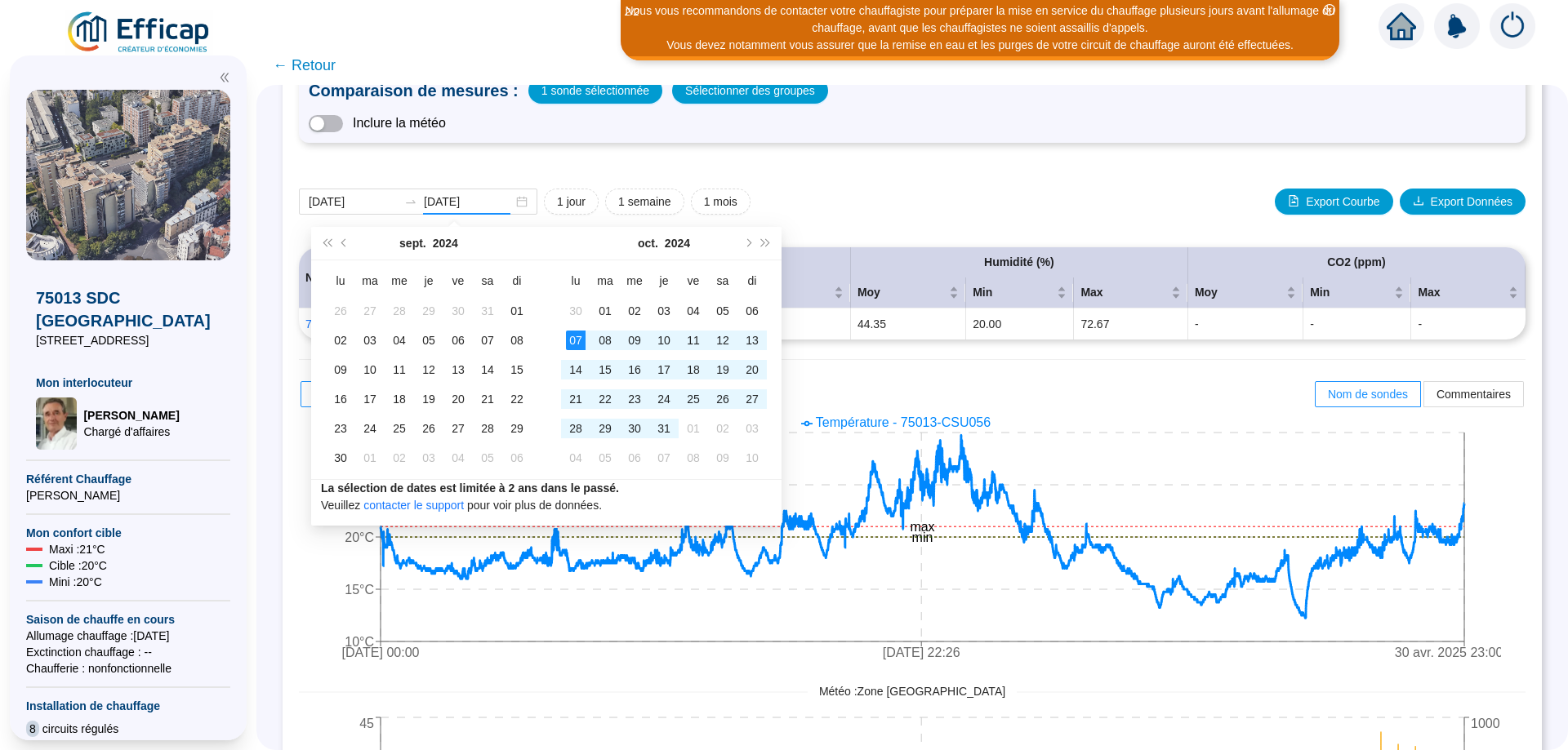
scroll to position [0, 0]
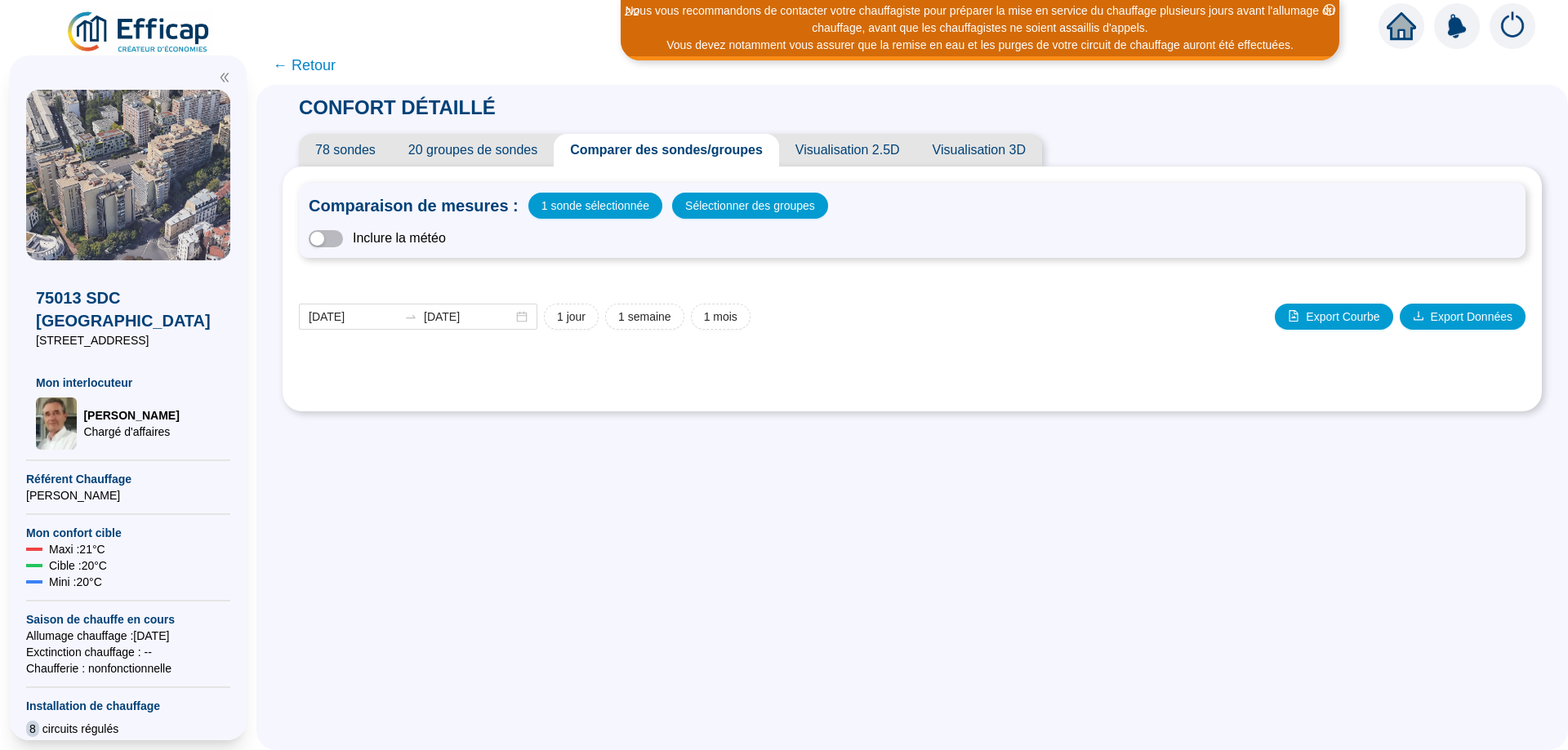
click at [919, 222] on div "Comparaison de mesures : 1 sonde sélectionnée Sélectionner des groupes Inclure …" at bounding box center [912, 289] width 1226 height 212
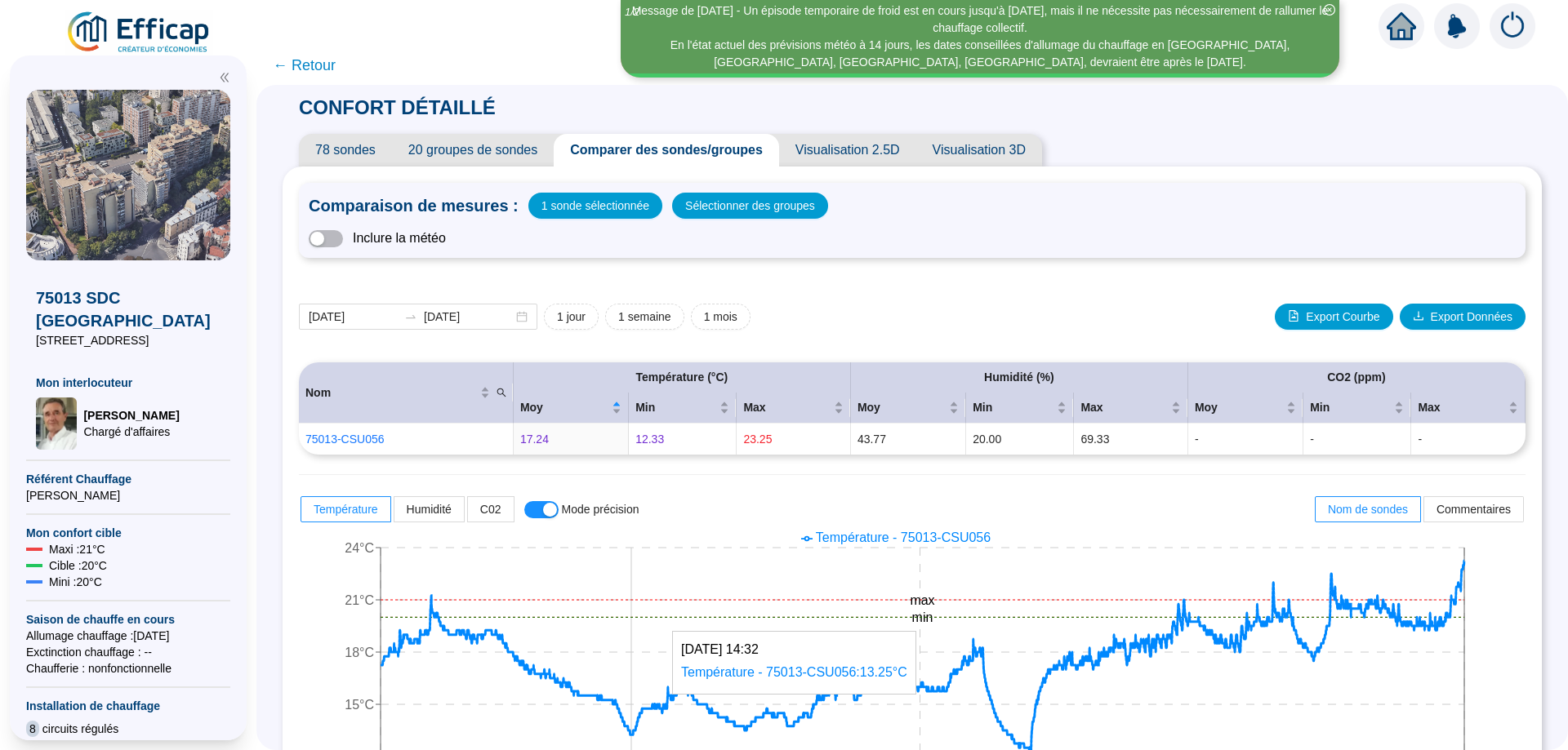
scroll to position [105, 0]
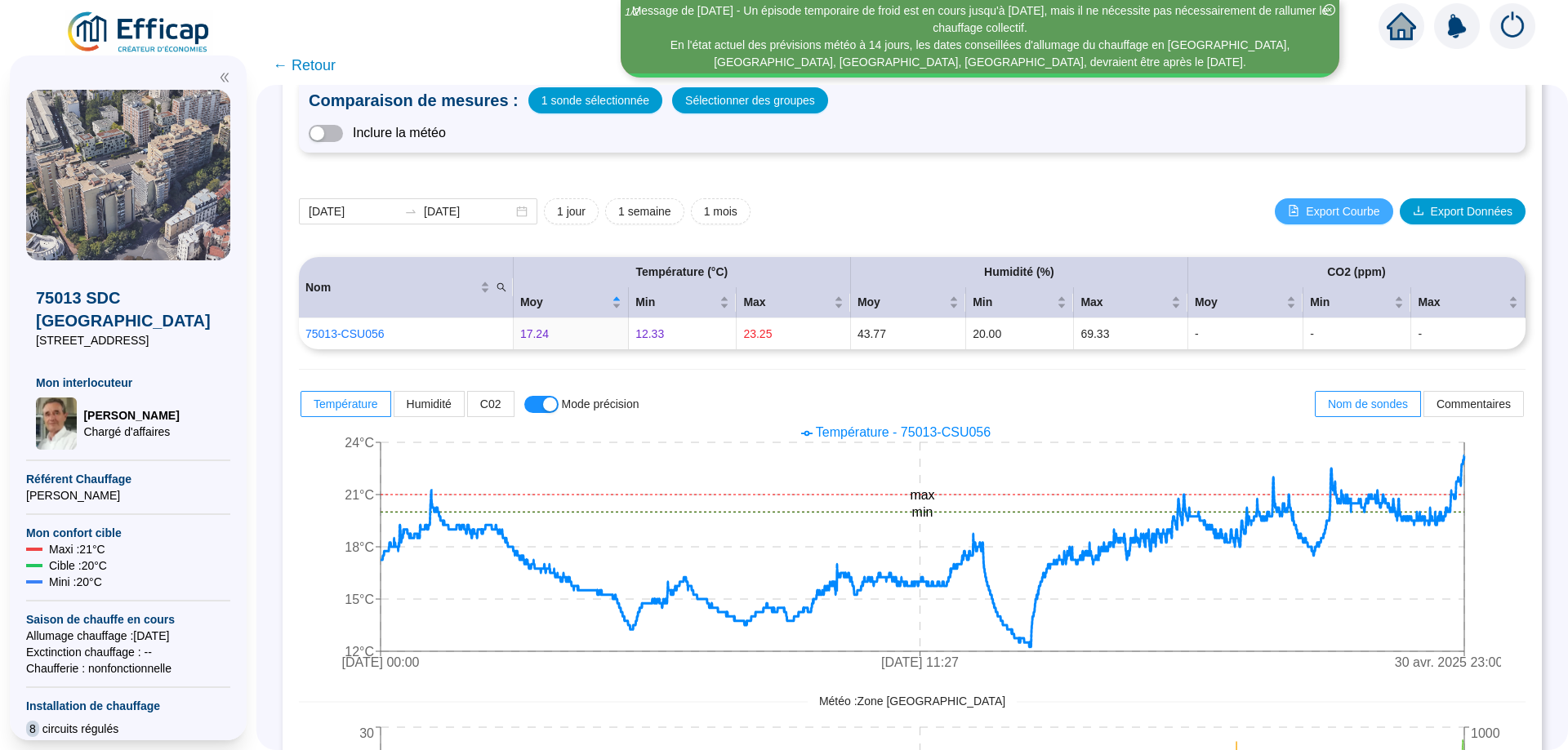
click at [1323, 200] on button "Export Courbe" at bounding box center [1333, 211] width 118 height 26
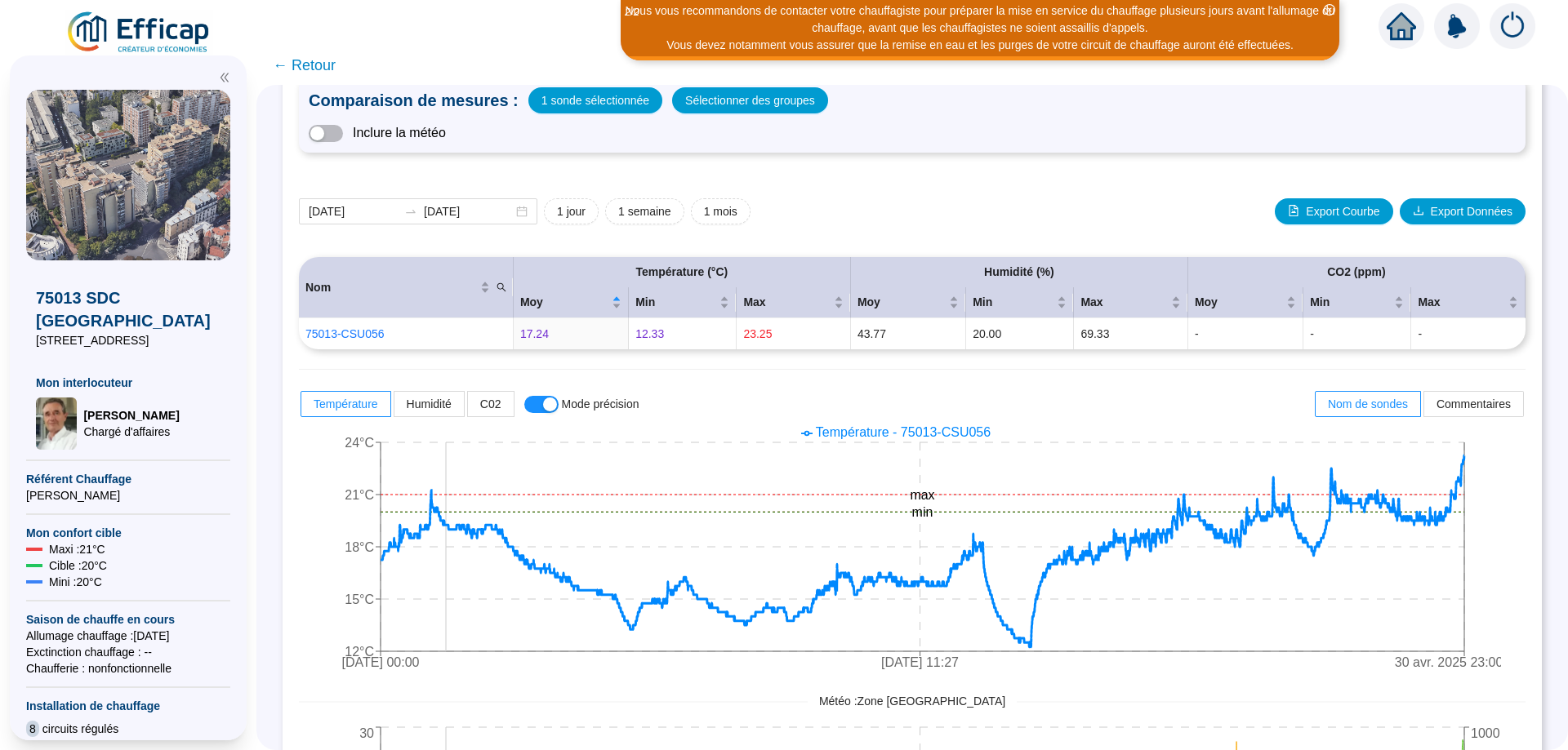
click at [458, 522] on icon "7 oct. 2024 00:00 17 janv. 2025 11:27 30 avr. 2025 23:00 12°C 15°C 18°C 21°C 24…" at bounding box center [900, 549] width 1202 height 261
click at [596, 106] on span "1 sonde sélectionnée" at bounding box center [595, 99] width 108 height 22
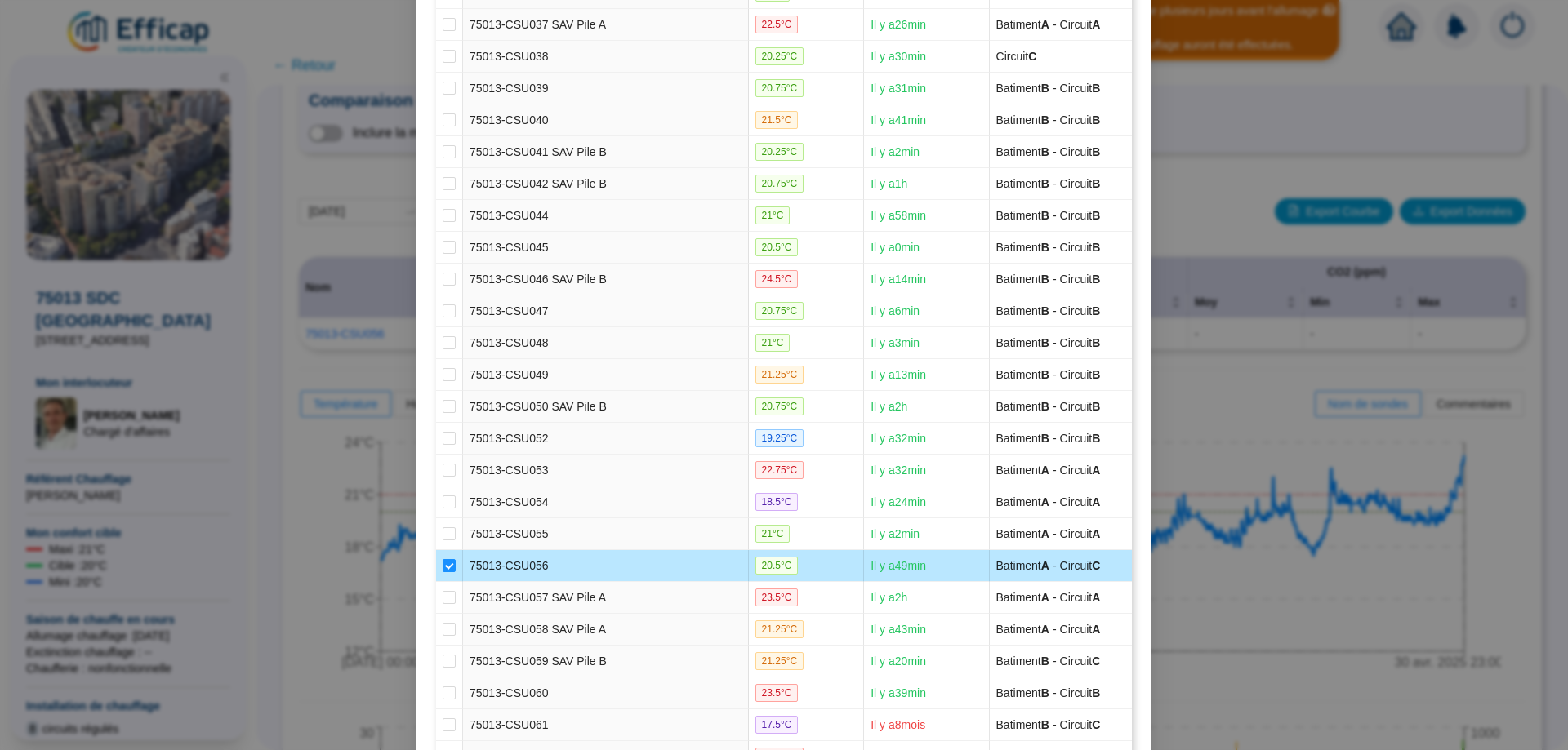
scroll to position [1594, 0]
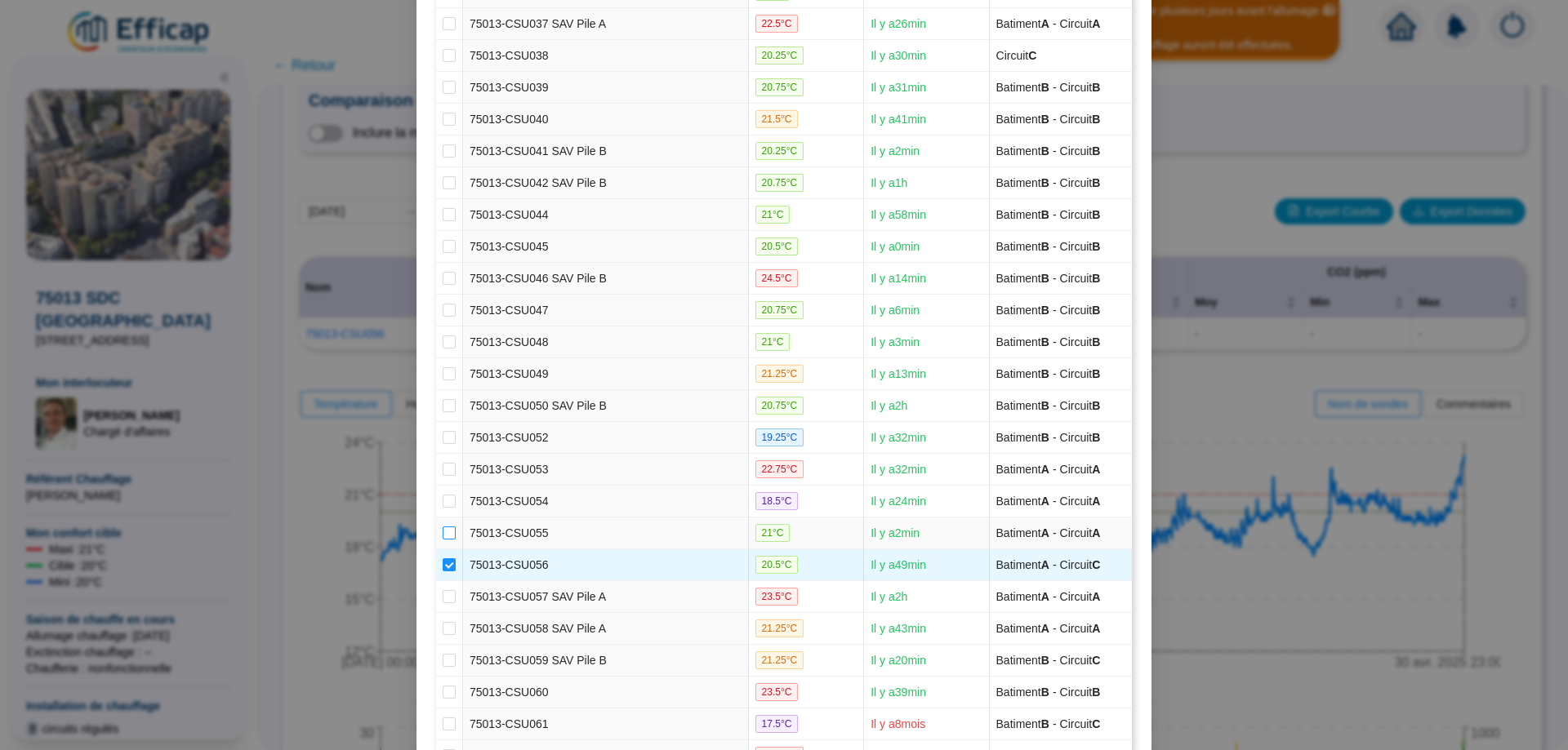
click at [442, 536] on input "checkbox" at bounding box center [448, 533] width 13 height 13
checkbox input "true"
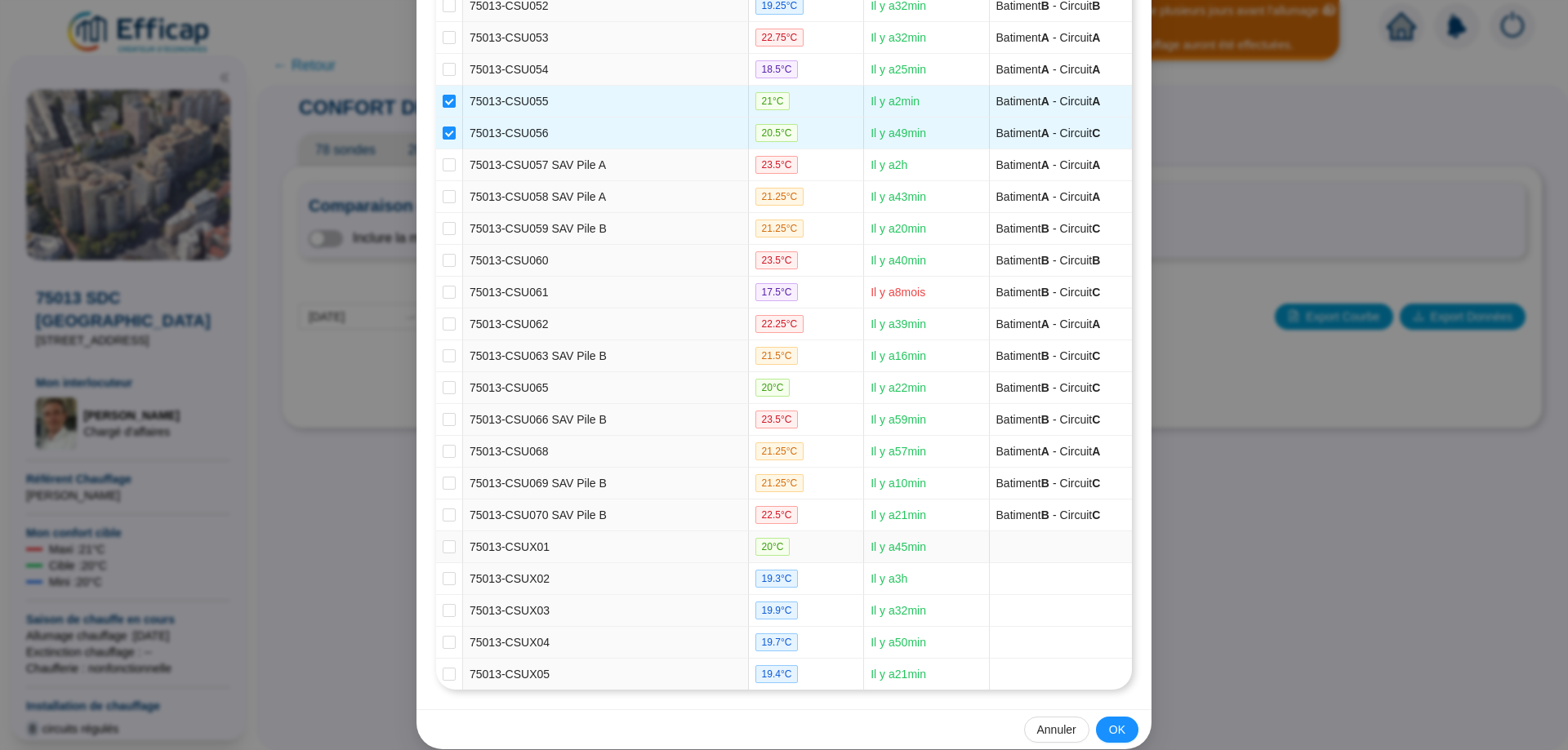
scroll to position [2045, 0]
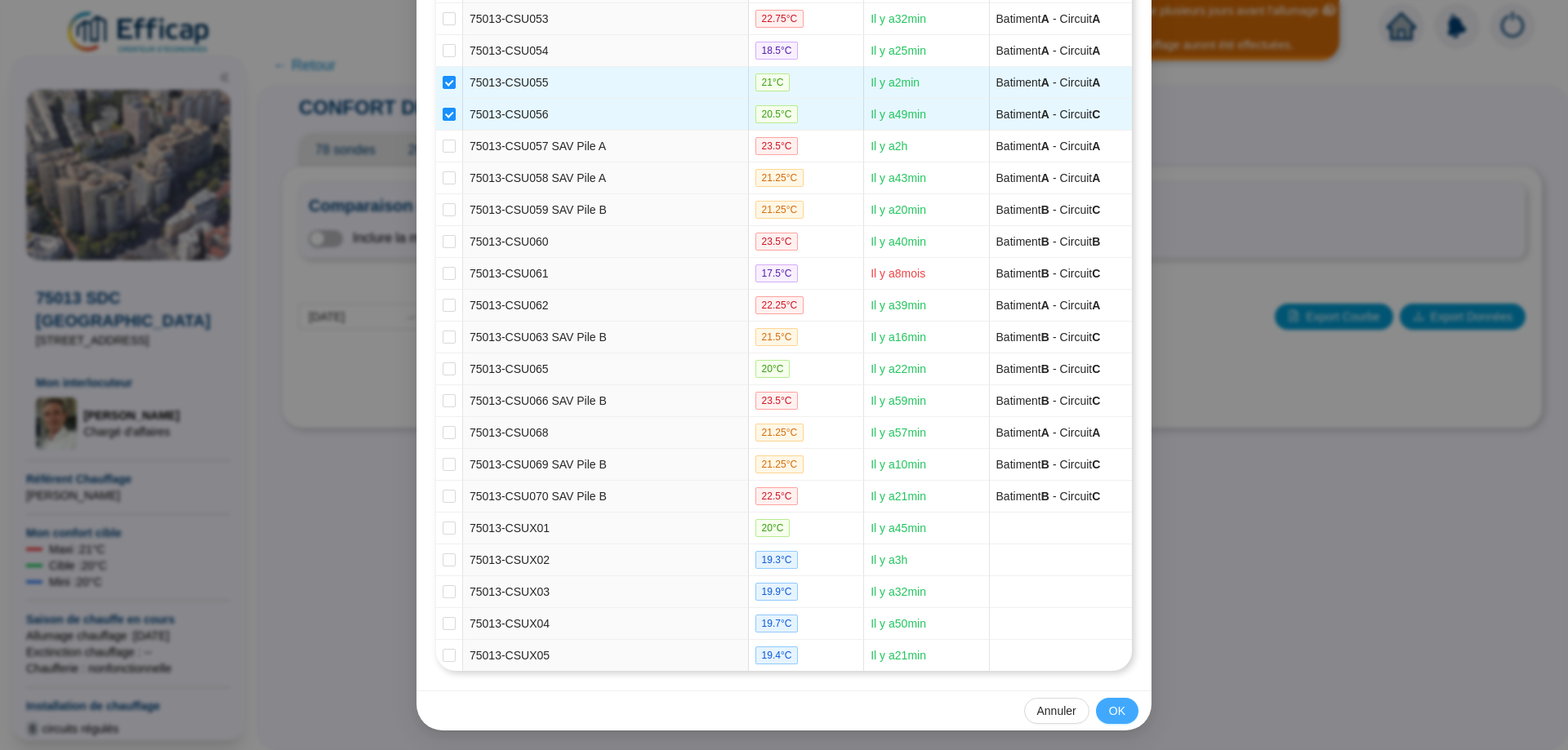
click at [1114, 703] on span "OK" at bounding box center [1116, 712] width 17 height 18
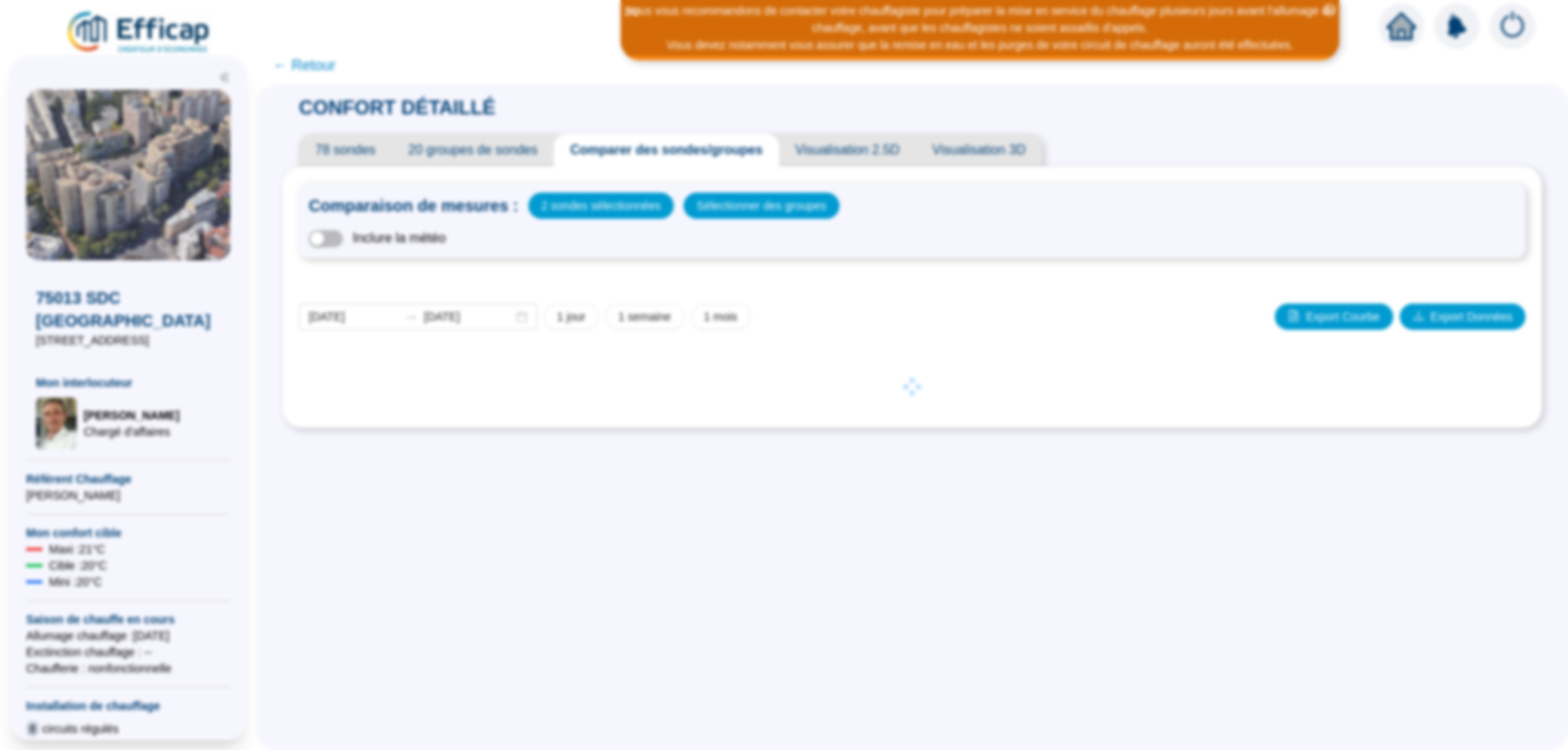
scroll to position [0, 0]
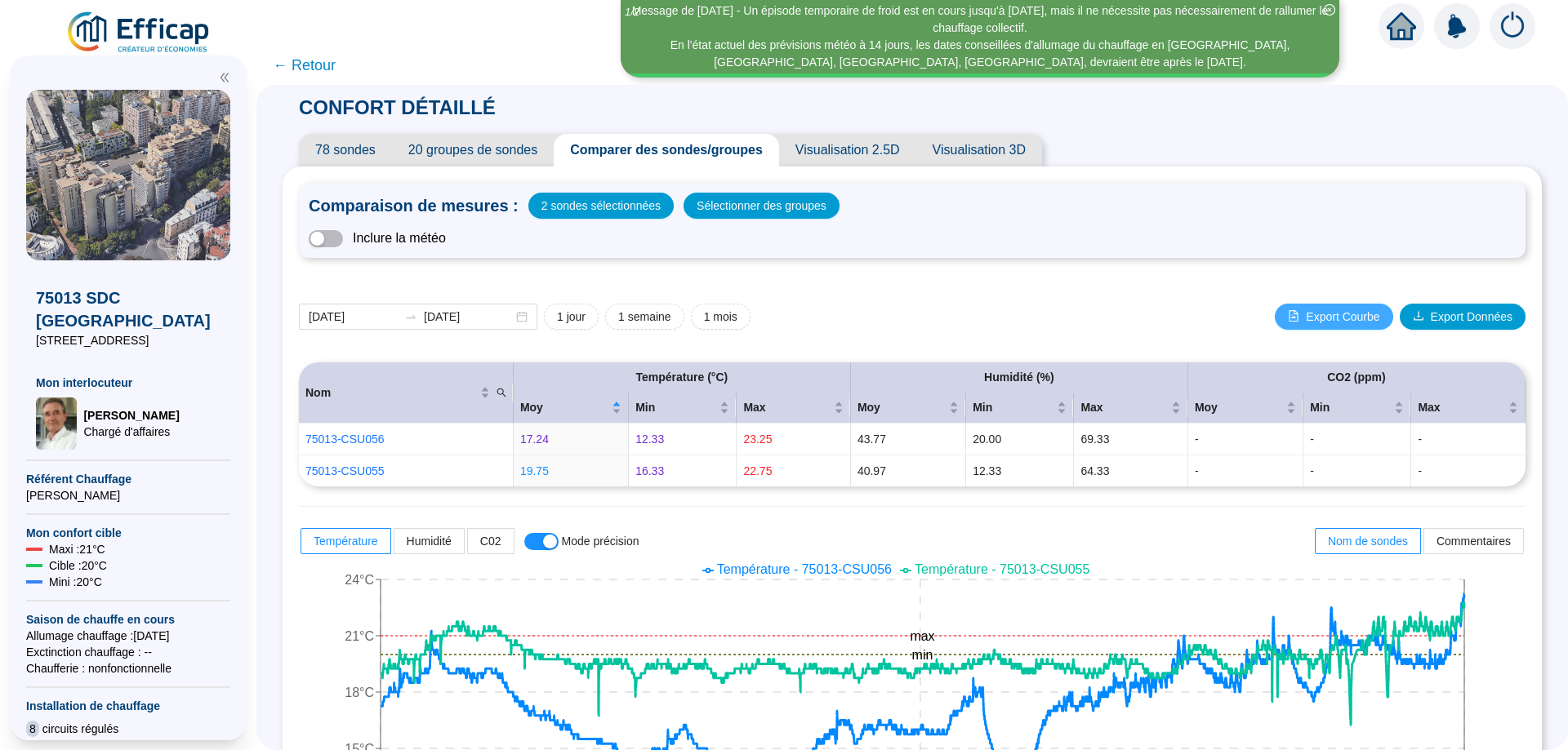
click at [1342, 326] on button "Export Courbe" at bounding box center [1333, 317] width 118 height 26
click at [619, 208] on span "2 sondes sélectionnées" at bounding box center [601, 206] width 119 height 22
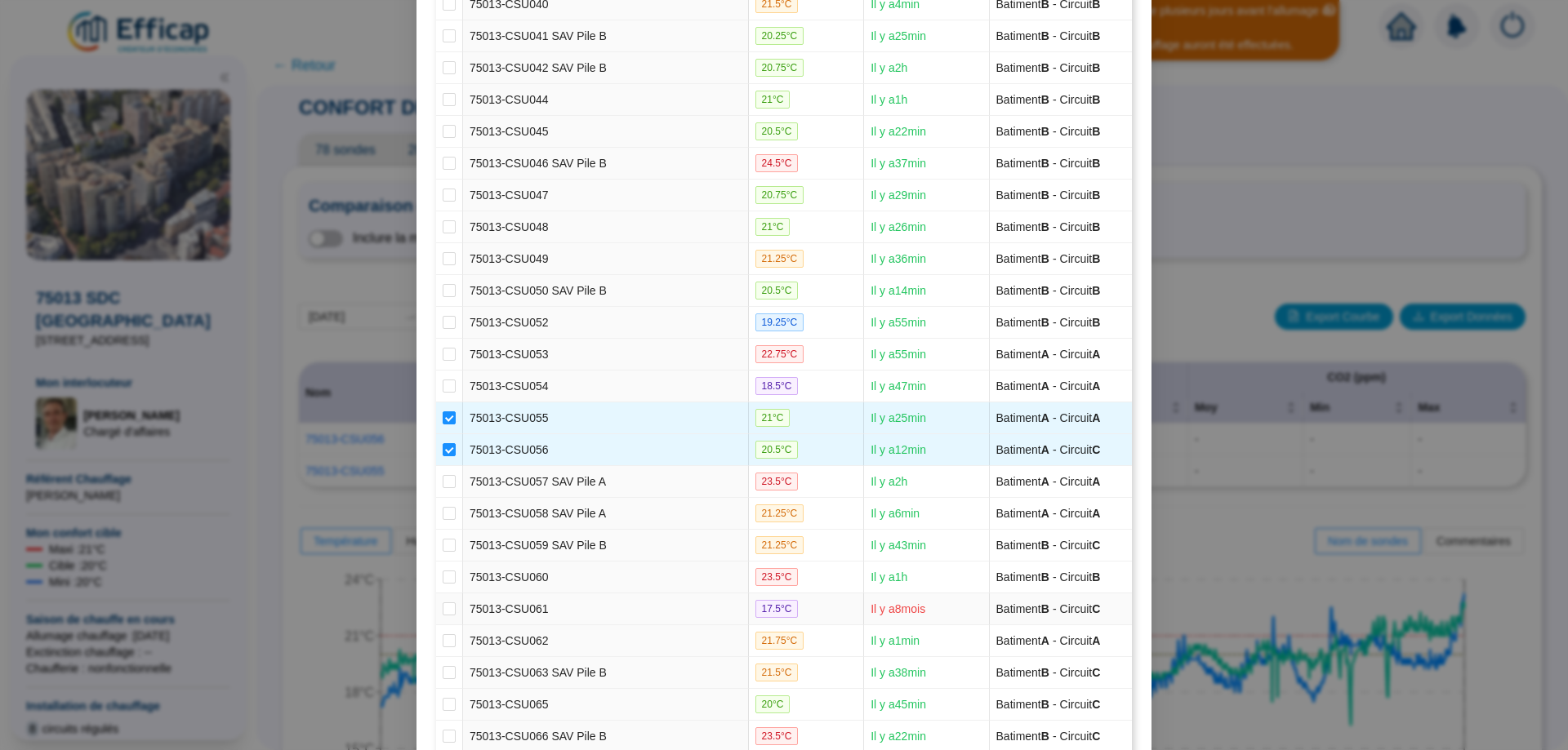
scroll to position [1710, 0]
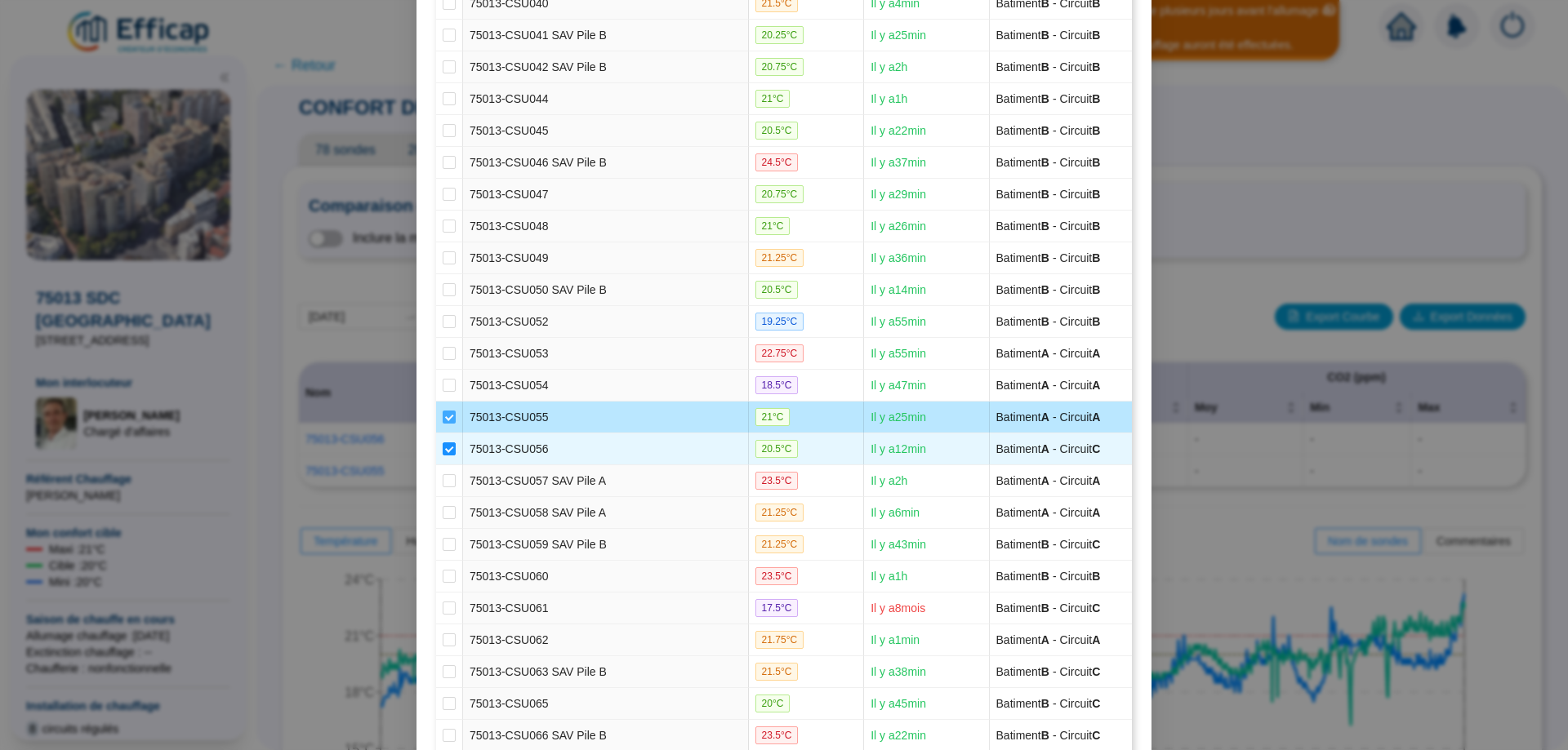
click at [442, 417] on input "checkbox" at bounding box center [448, 417] width 13 height 13
checkbox input "false"
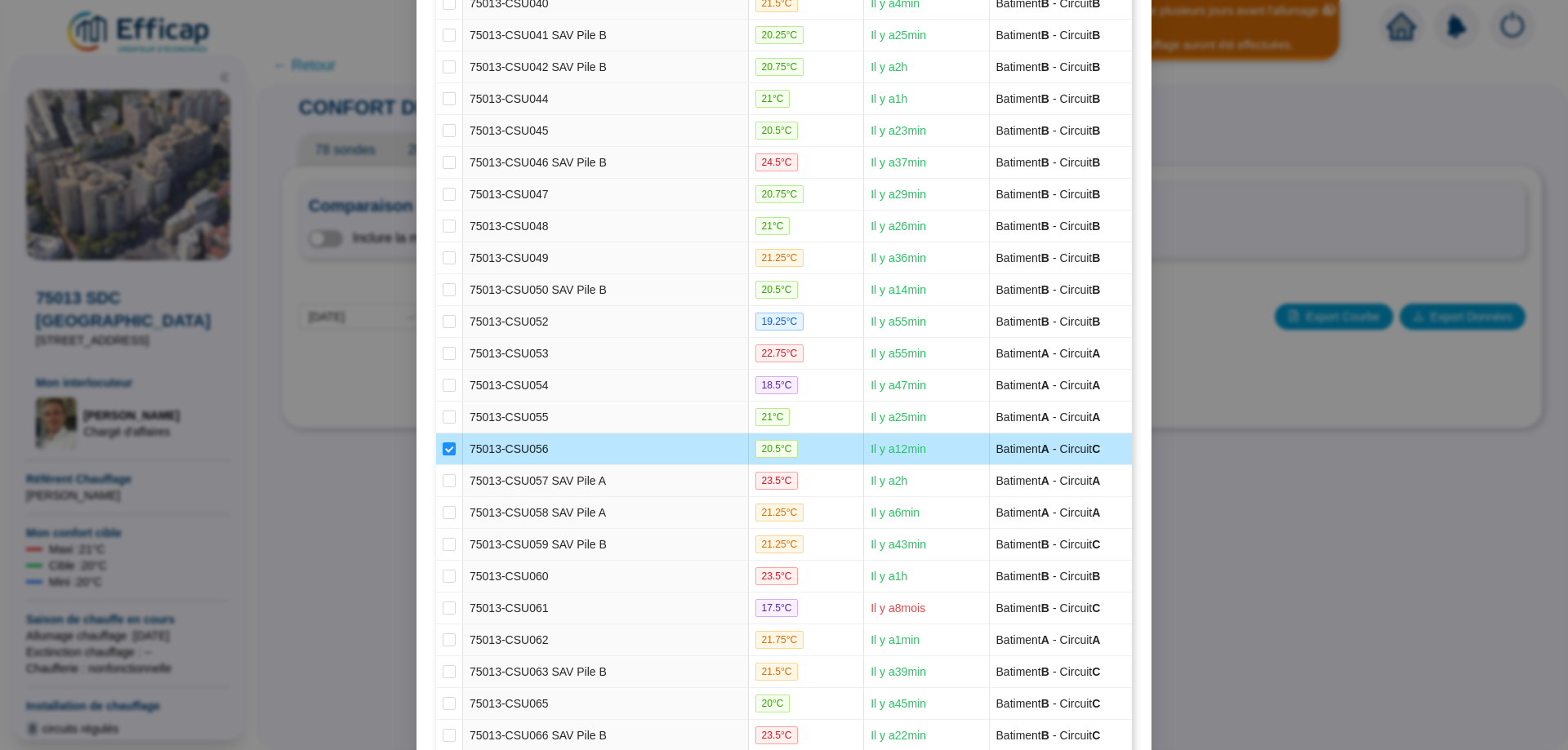
scroll to position [2045, 0]
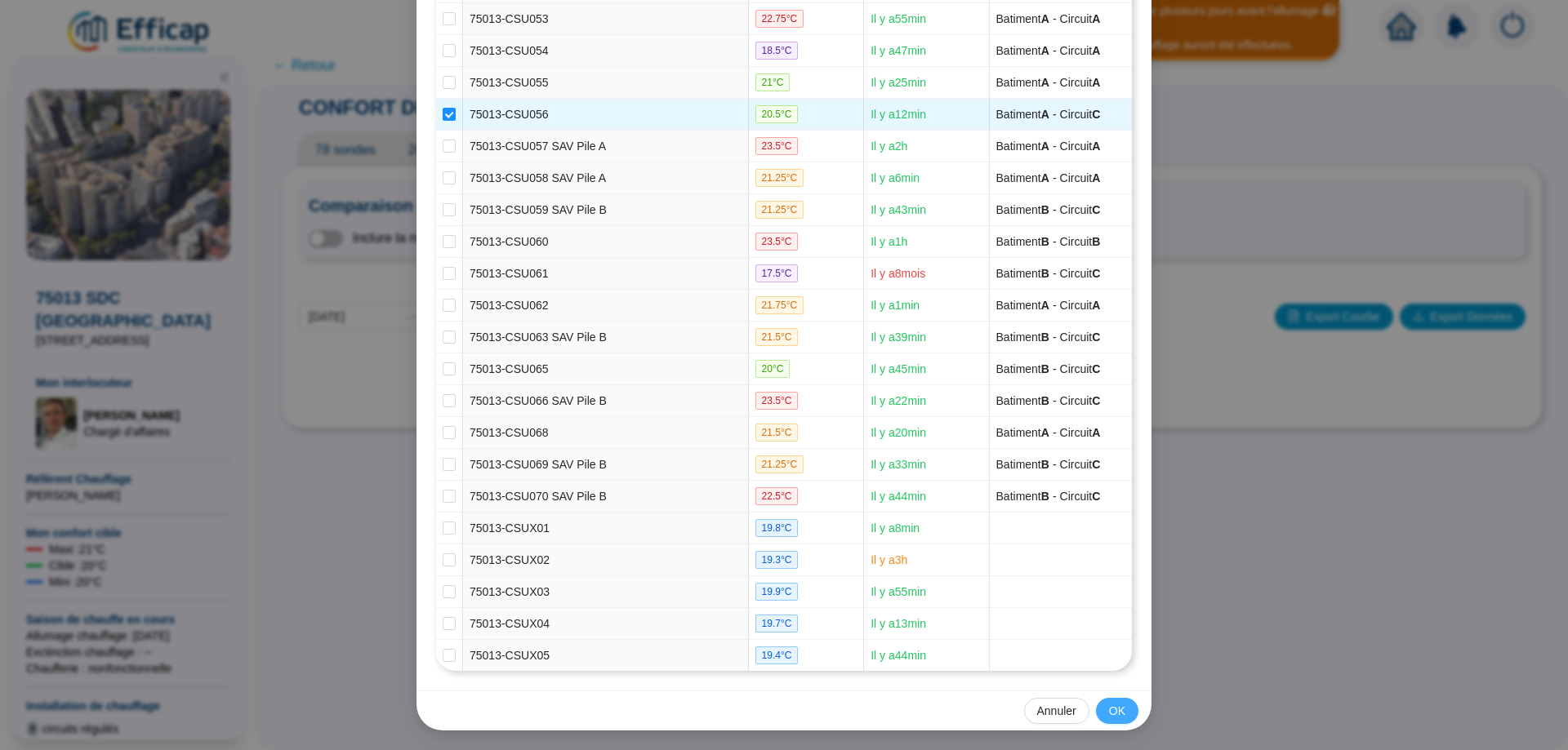
click at [1108, 712] on span "OK" at bounding box center [1116, 712] width 17 height 18
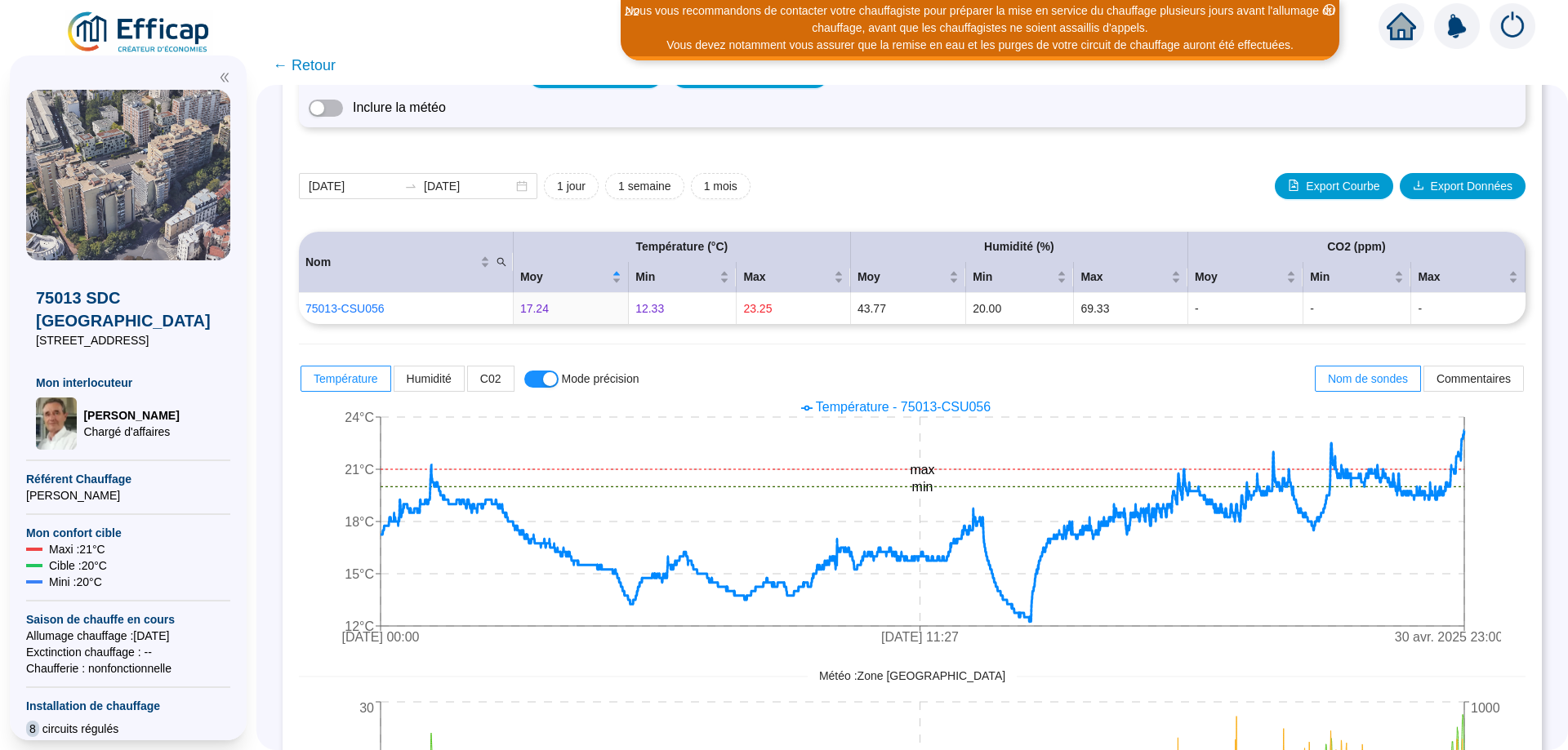
scroll to position [119, 0]
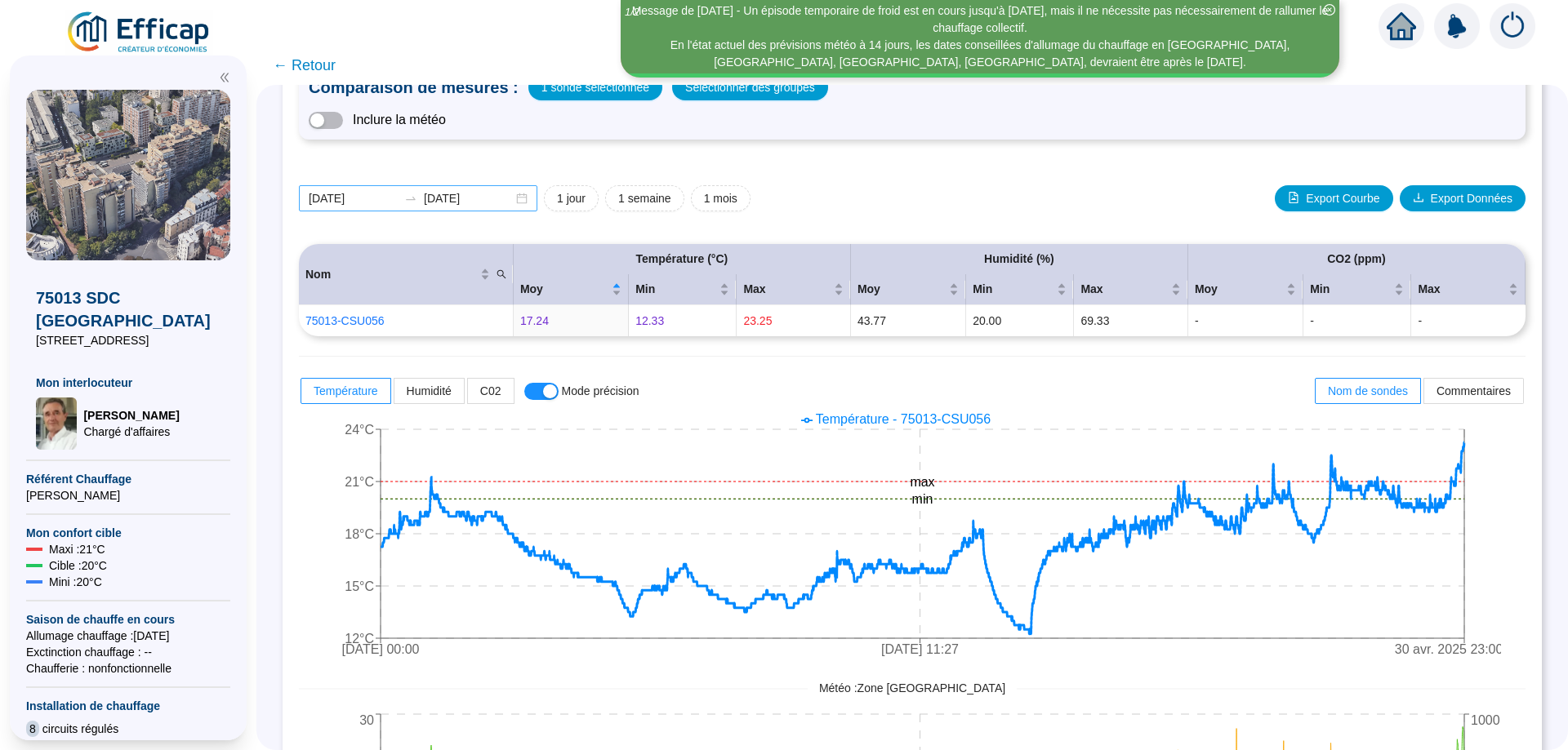
click at [533, 202] on div "[DATE] [DATE]" at bounding box center [418, 198] width 239 height 26
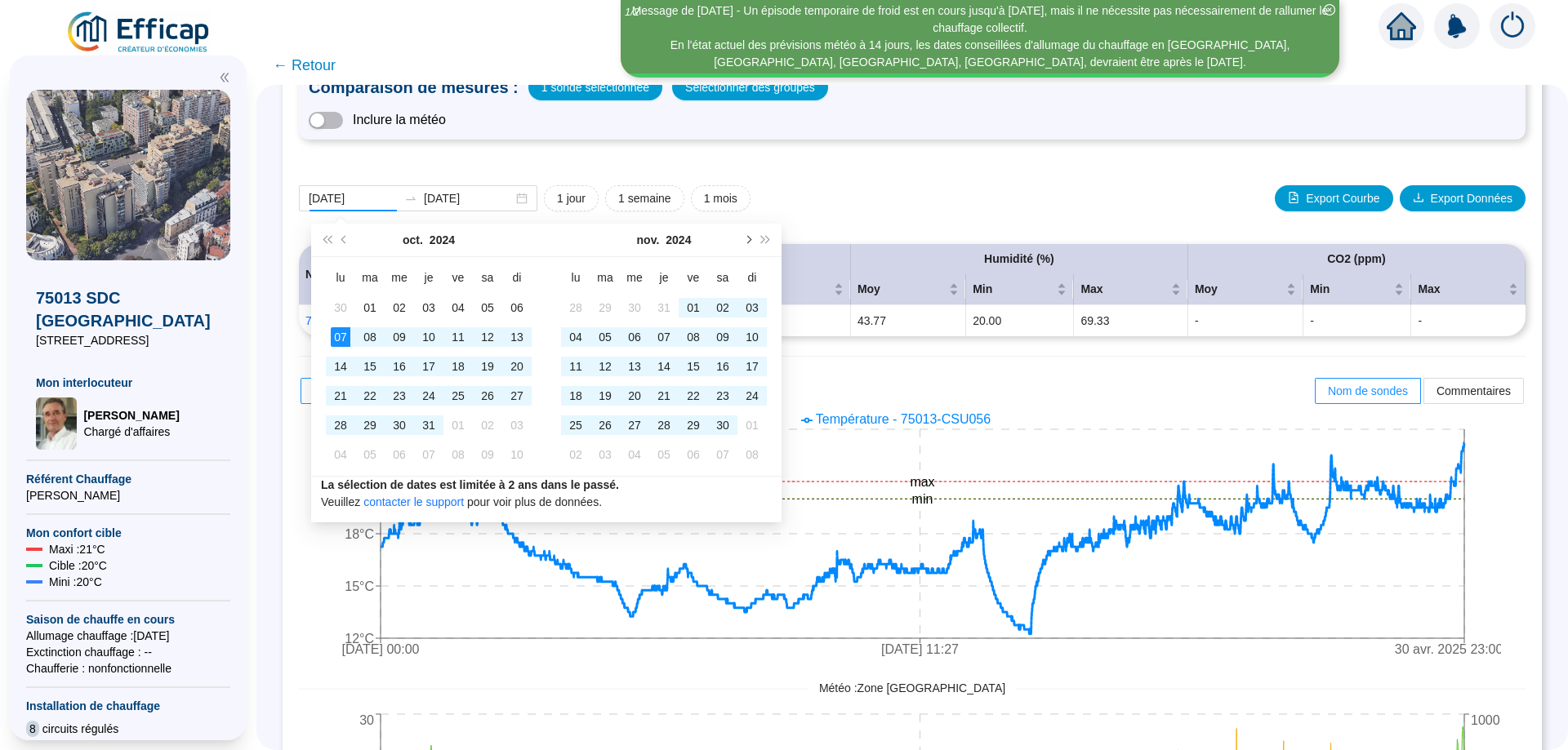
click at [744, 236] on button "Mois suivant (PageDown)" at bounding box center [747, 241] width 18 height 33
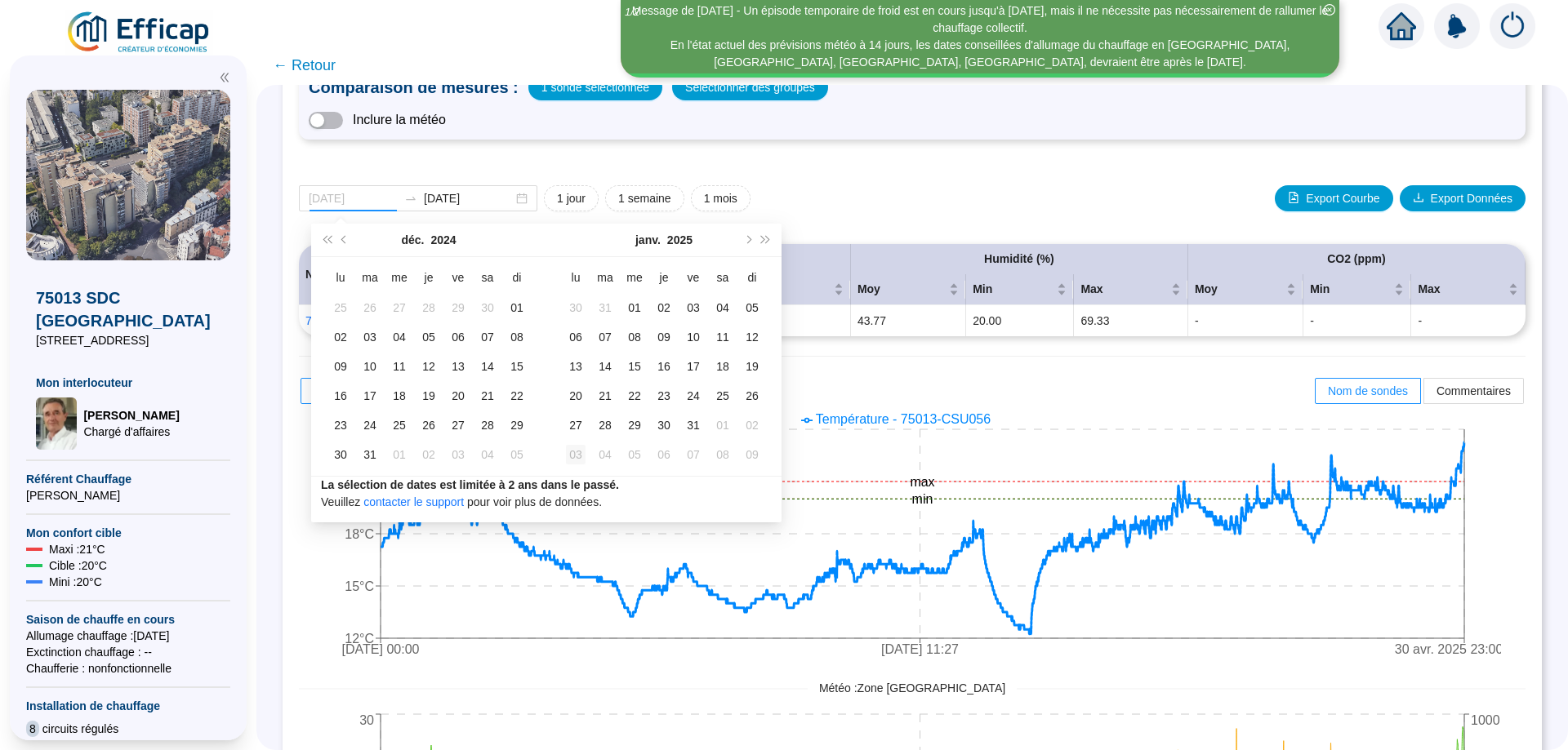
type input "[DATE]"
click at [570, 457] on div "03" at bounding box center [576, 455] width 19 height 19
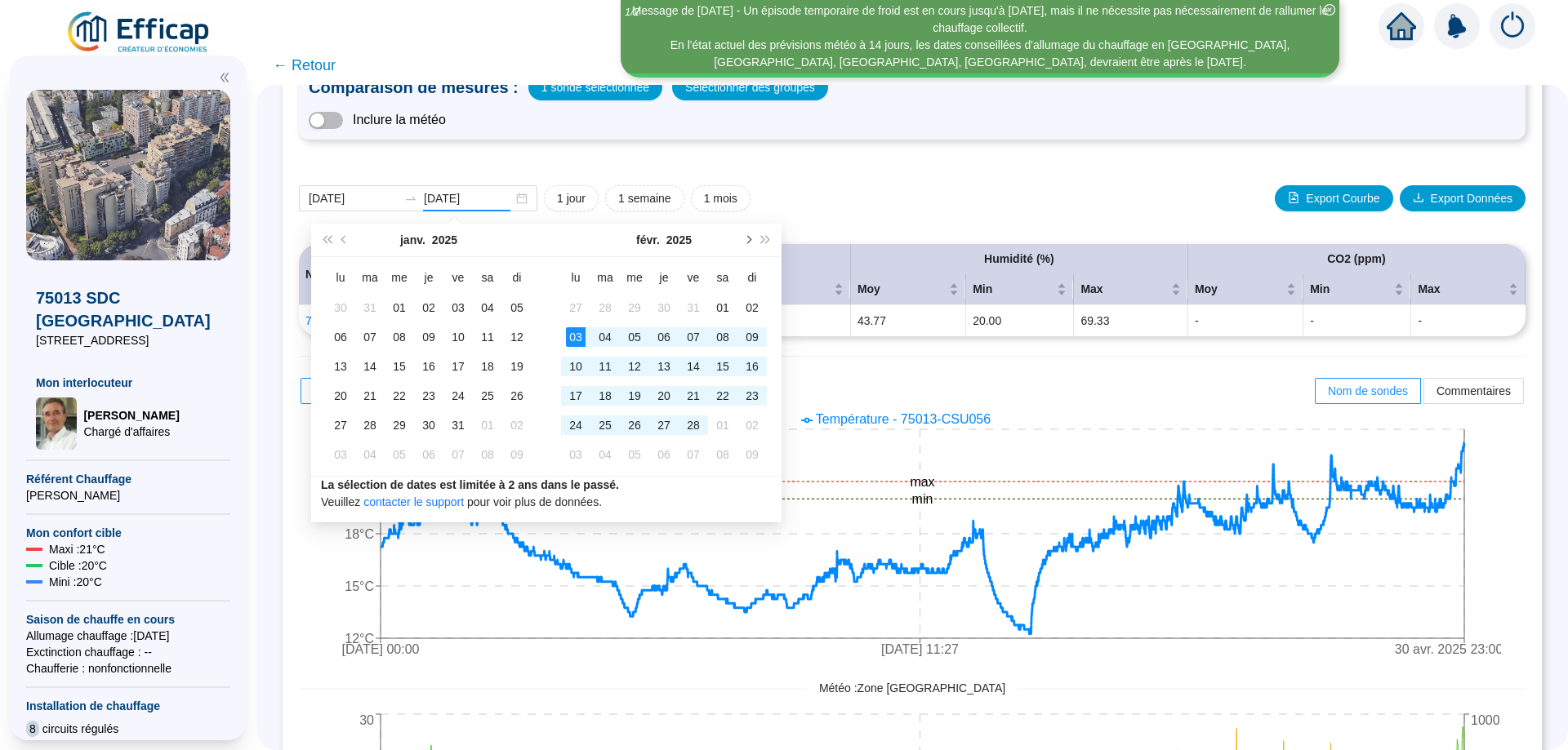
click at [742, 241] on button "Mois suivant (PageDown)" at bounding box center [747, 241] width 18 height 33
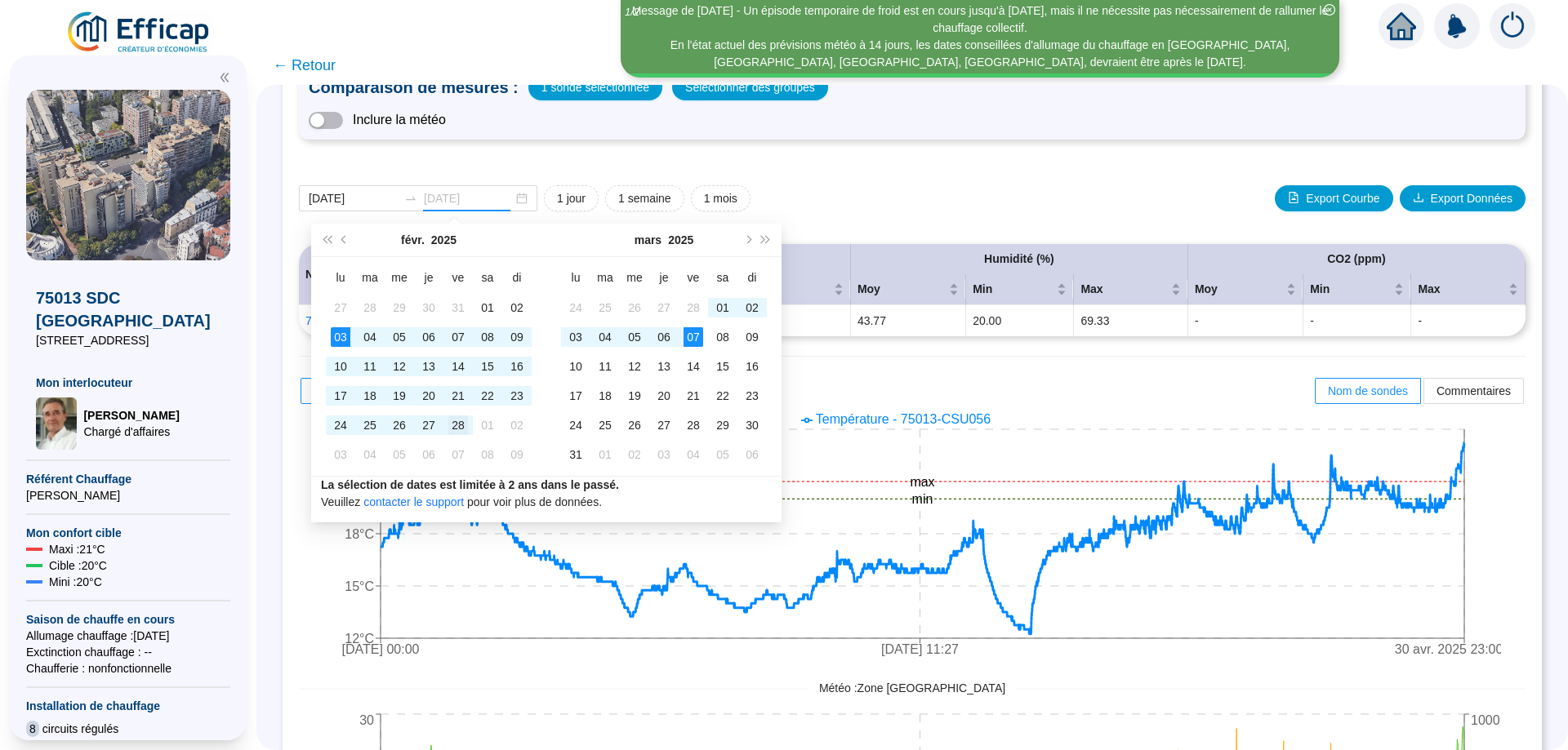
type input "[DATE]"
click at [452, 429] on div "28" at bounding box center [458, 426] width 19 height 19
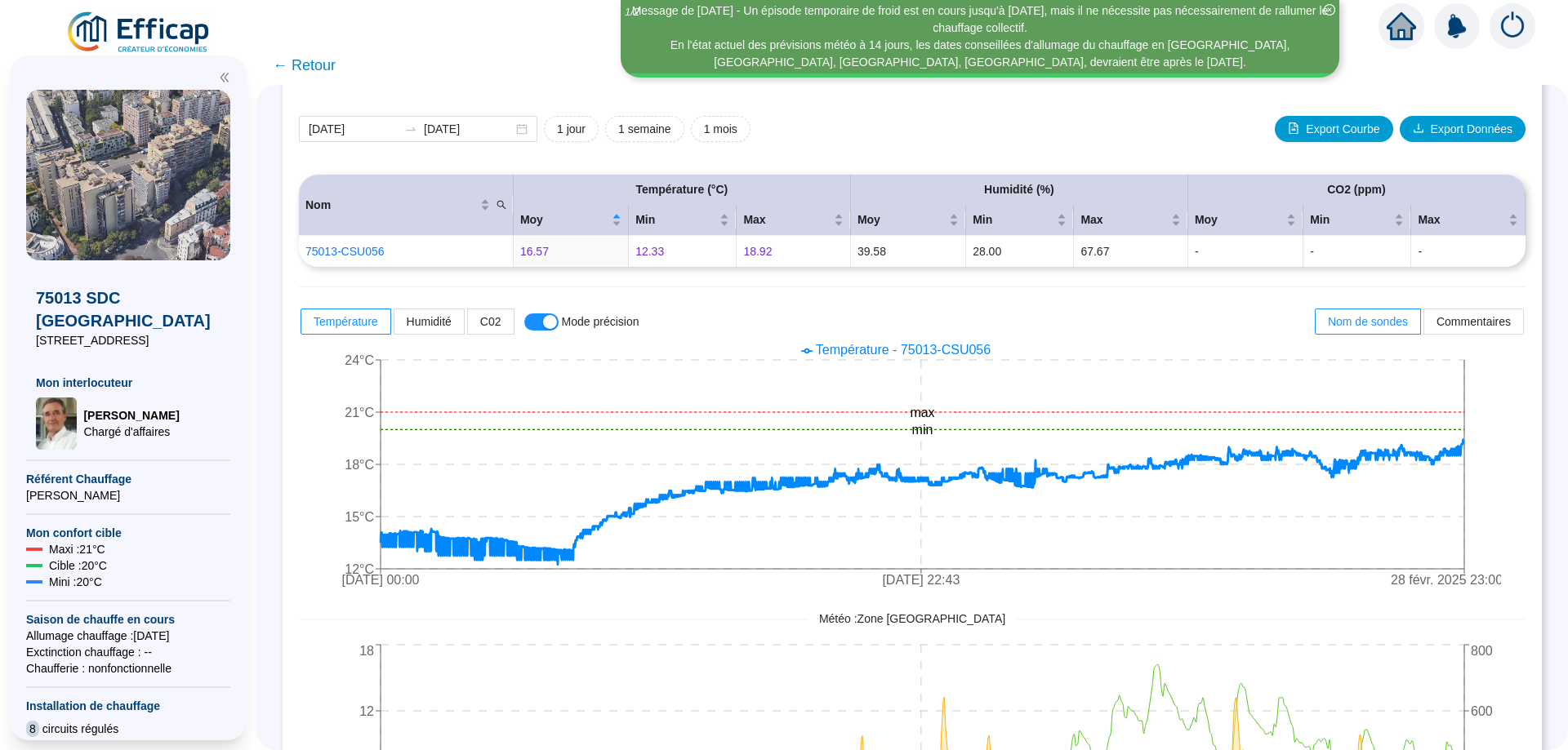
scroll to position [189, 0]
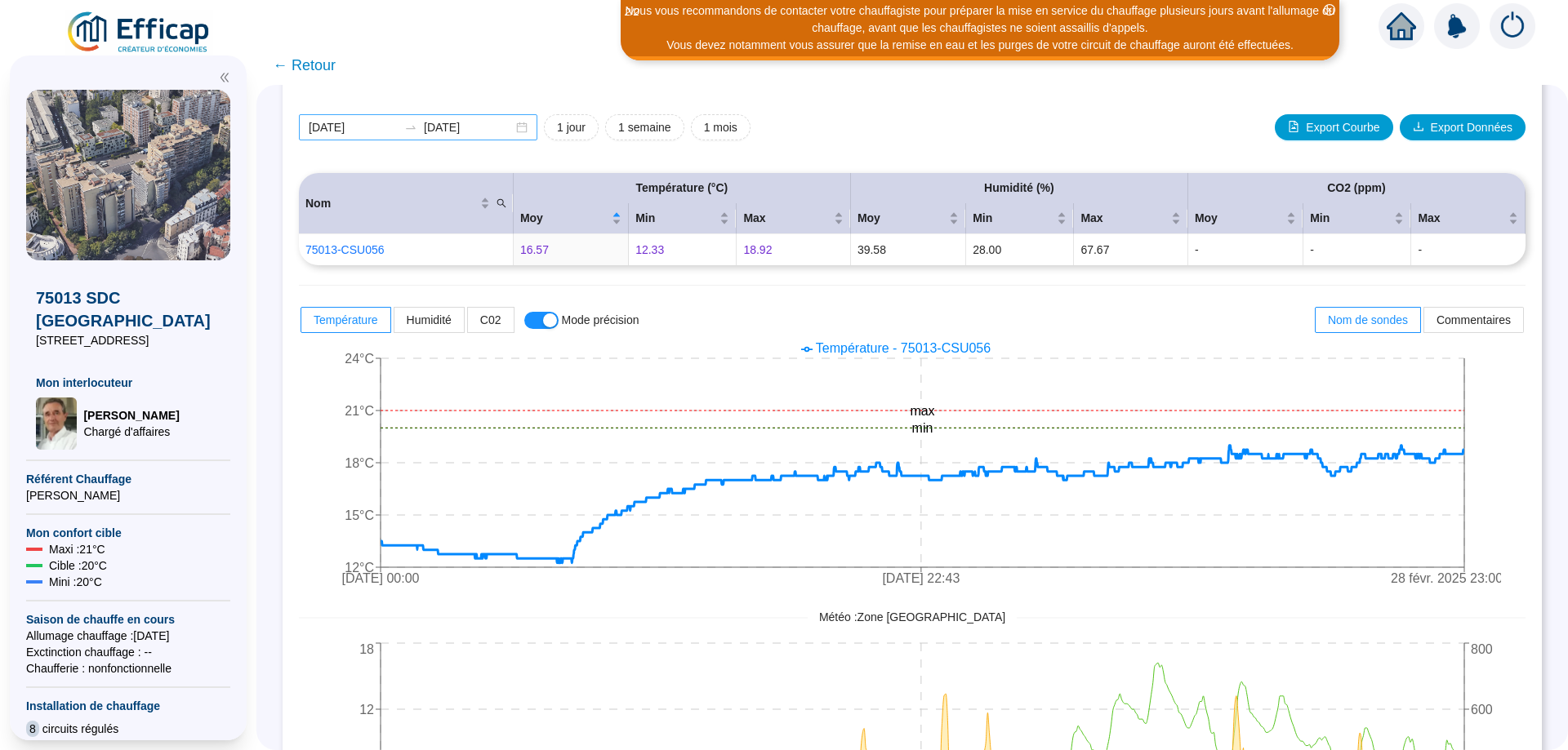
click at [527, 124] on div "[DATE] [DATE]" at bounding box center [418, 127] width 239 height 26
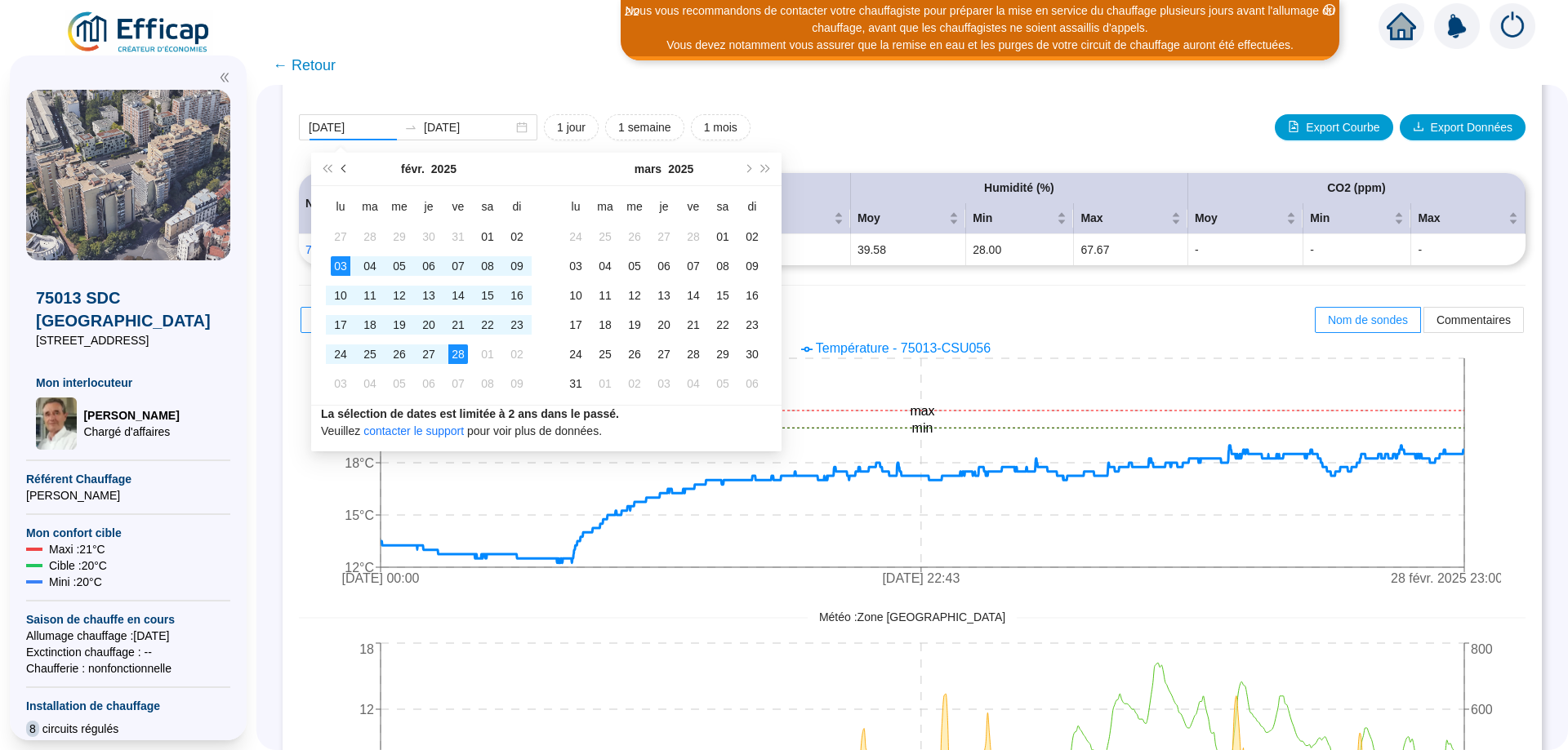
click at [345, 166] on span "Mois précédent (PageUp)" at bounding box center [345, 169] width 8 height 8
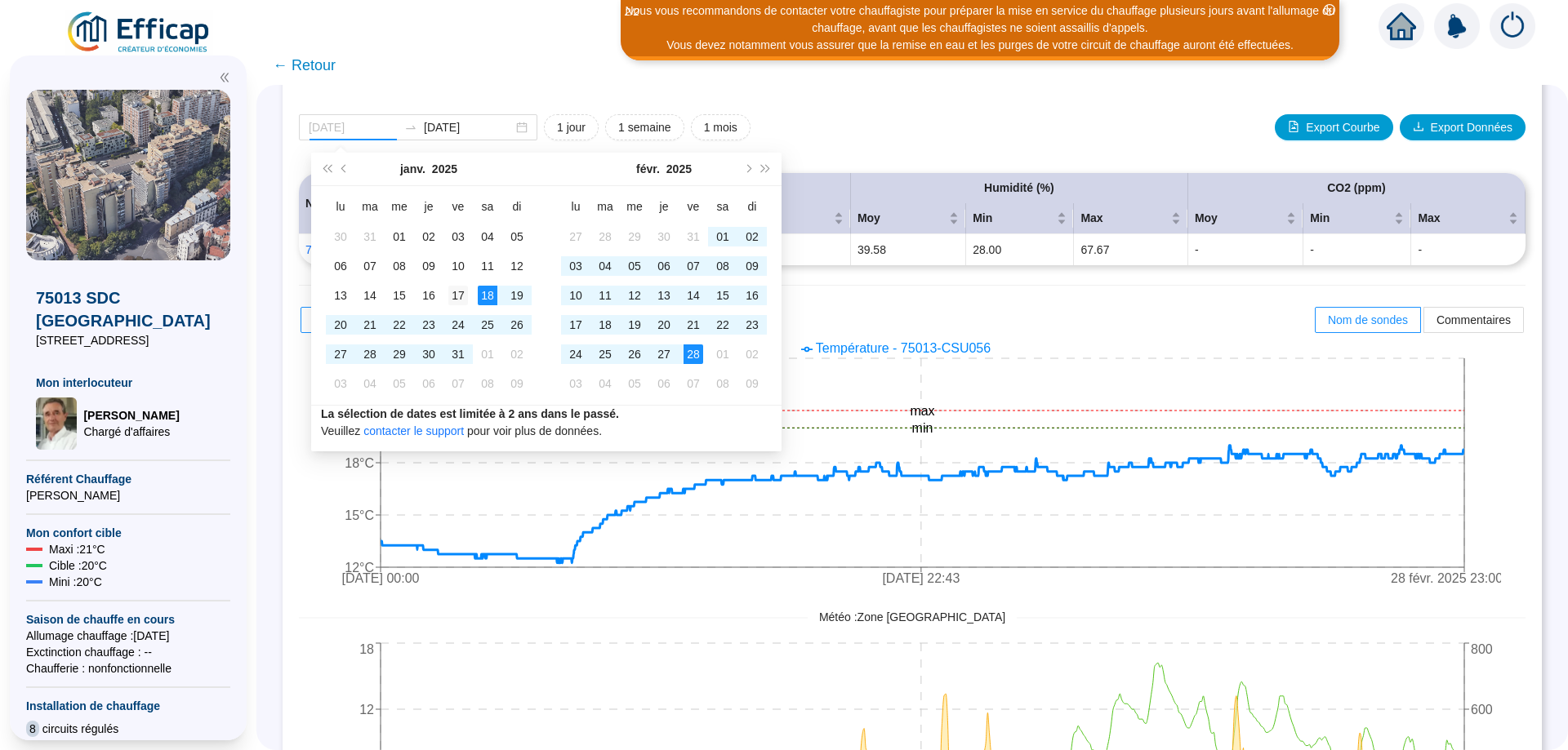
type input "[DATE]"
click at [460, 293] on div "17" at bounding box center [458, 295] width 19 height 19
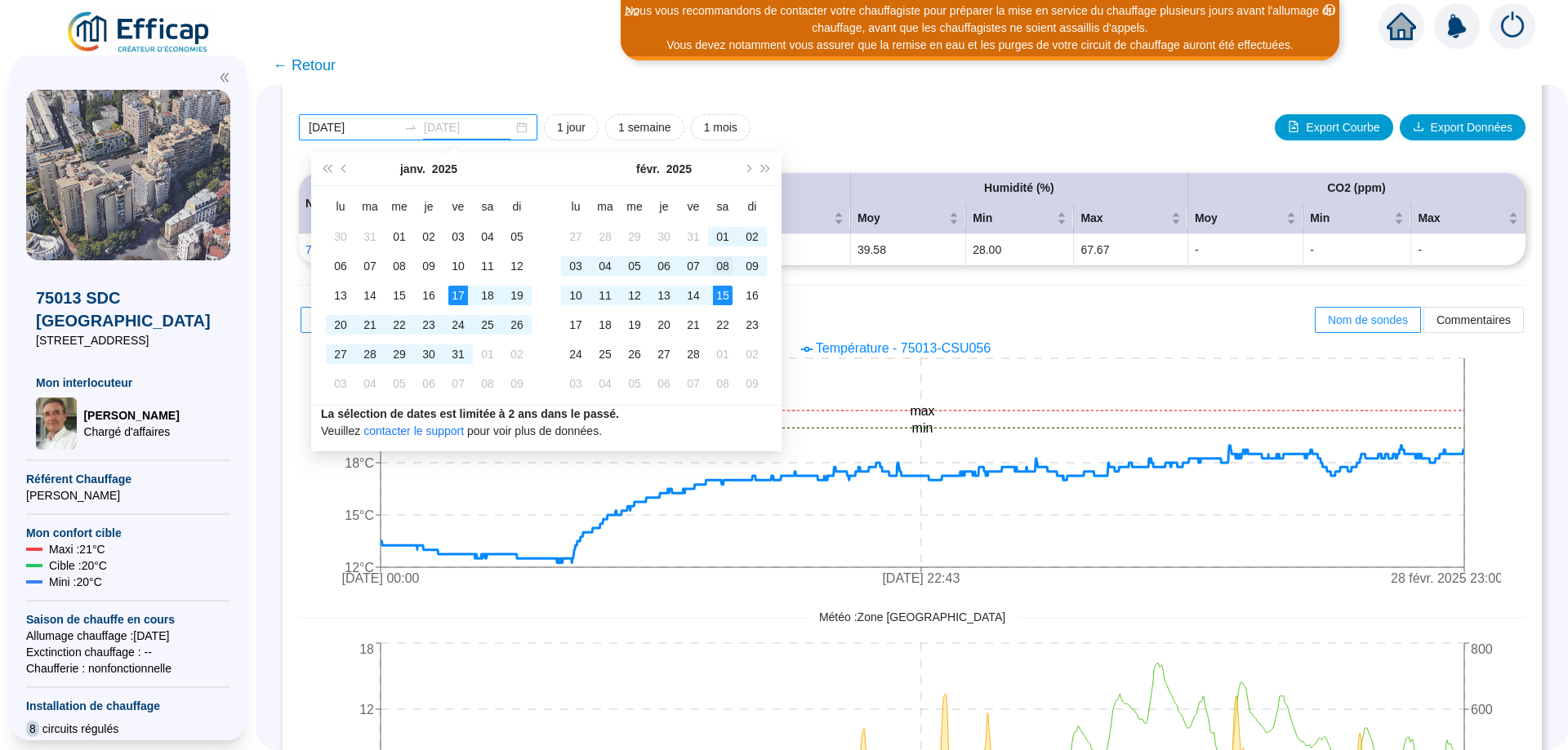
type input "2025-02-08"
click at [721, 268] on div "08" at bounding box center [723, 266] width 19 height 19
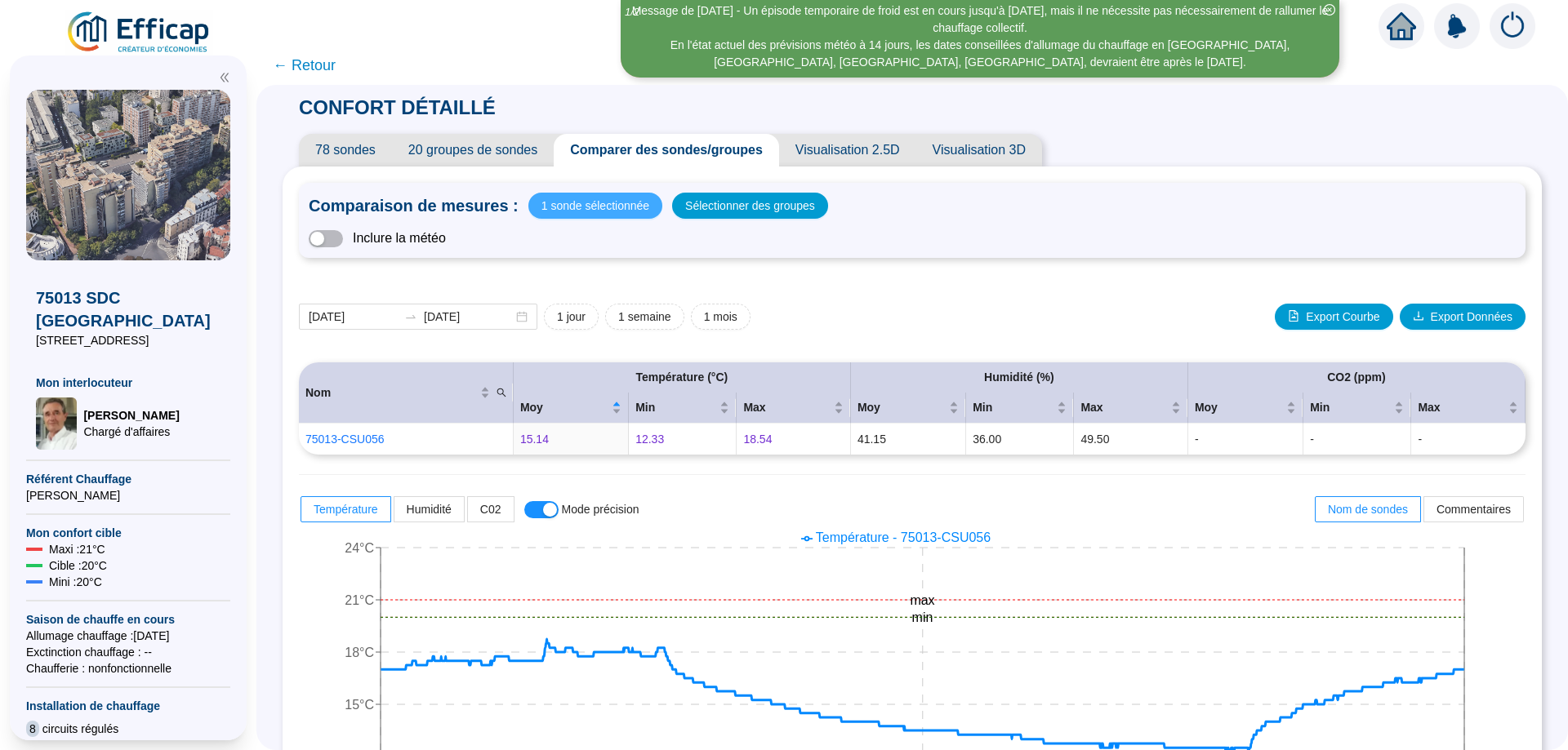
click at [579, 206] on span "1 sonde sélectionnée" at bounding box center [595, 206] width 108 height 22
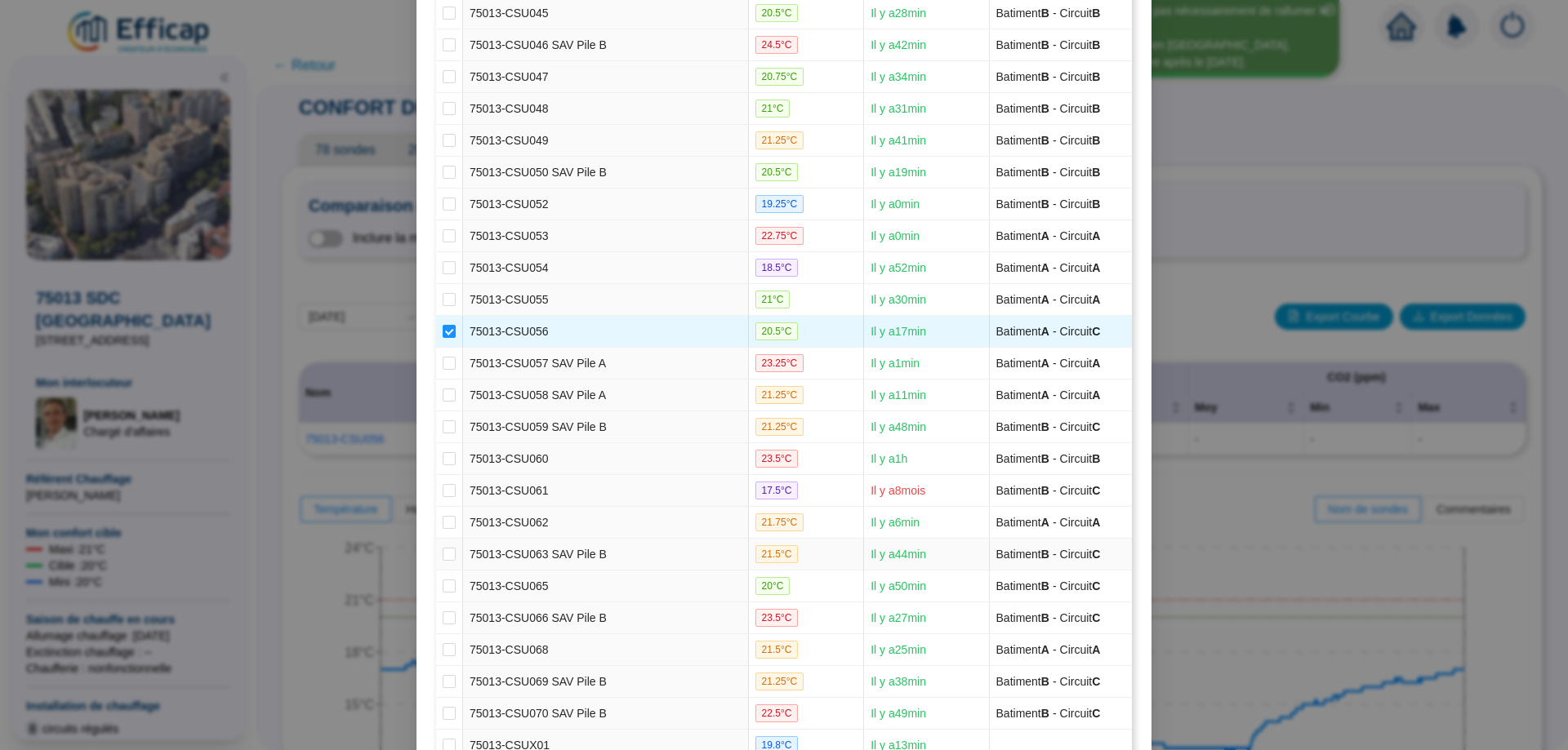
scroll to position [1829, 0]
click at [442, 295] on input "checkbox" at bounding box center [448, 298] width 13 height 13
checkbox input "true"
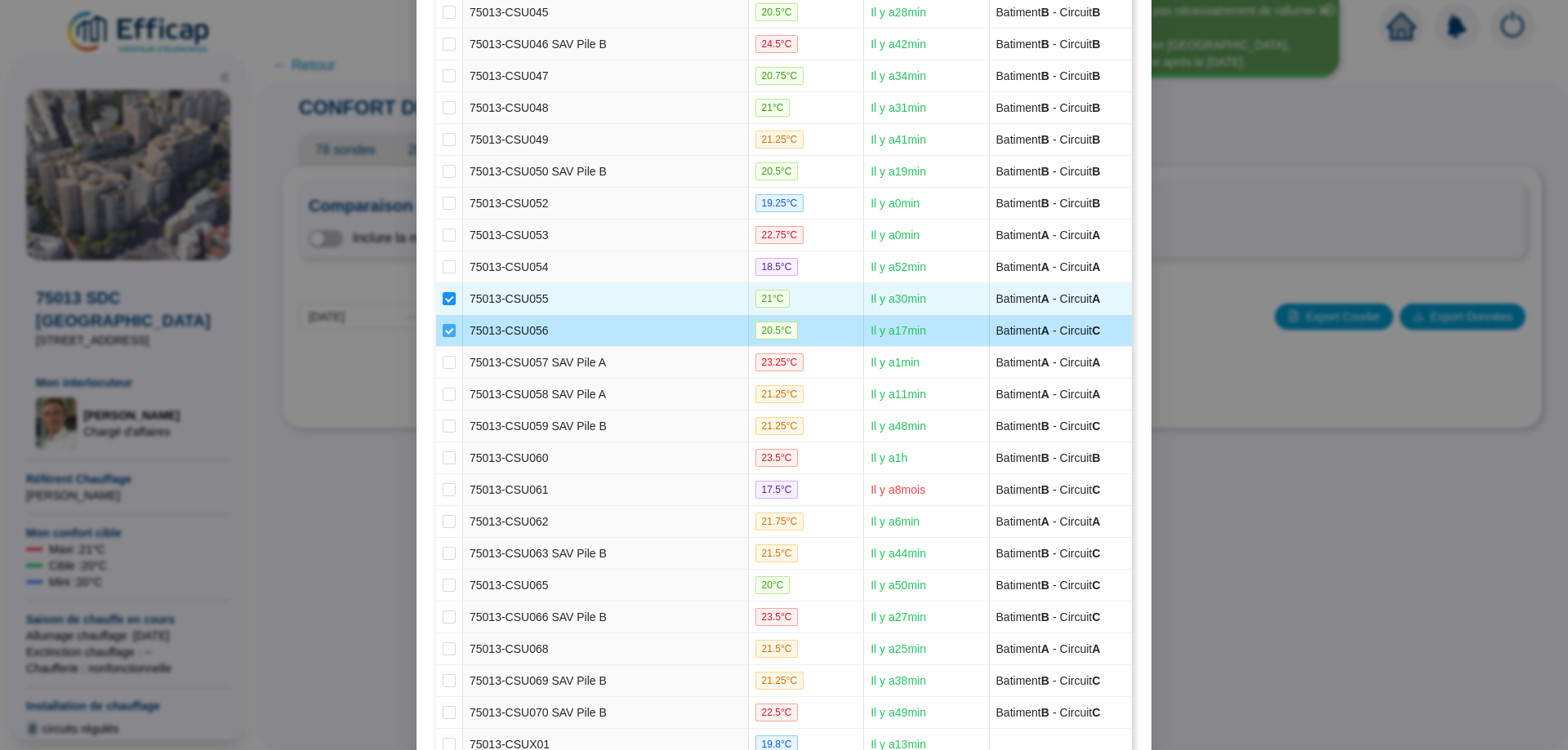
click at [442, 333] on input "checkbox" at bounding box center [448, 330] width 13 height 13
checkbox input "false"
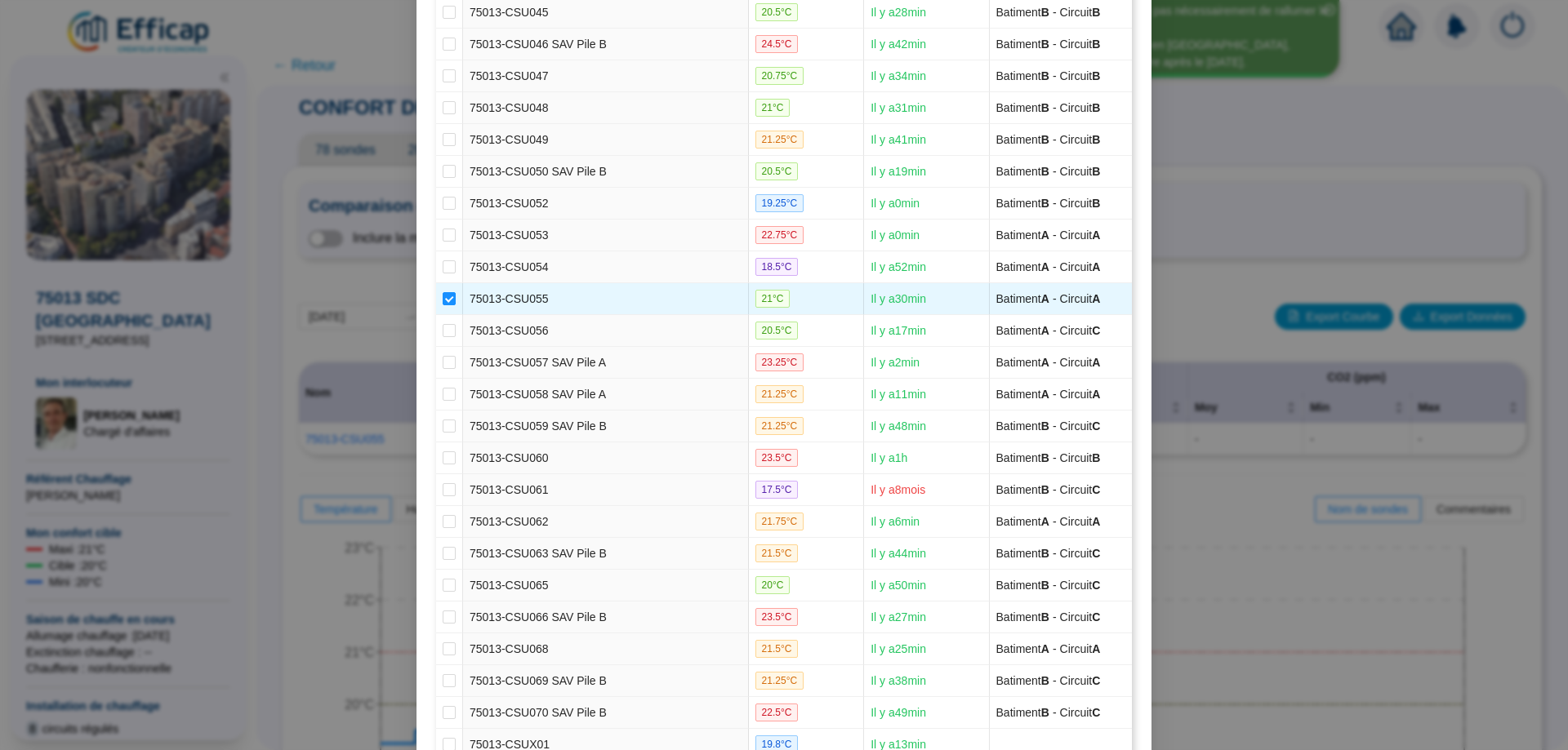
scroll to position [2045, 0]
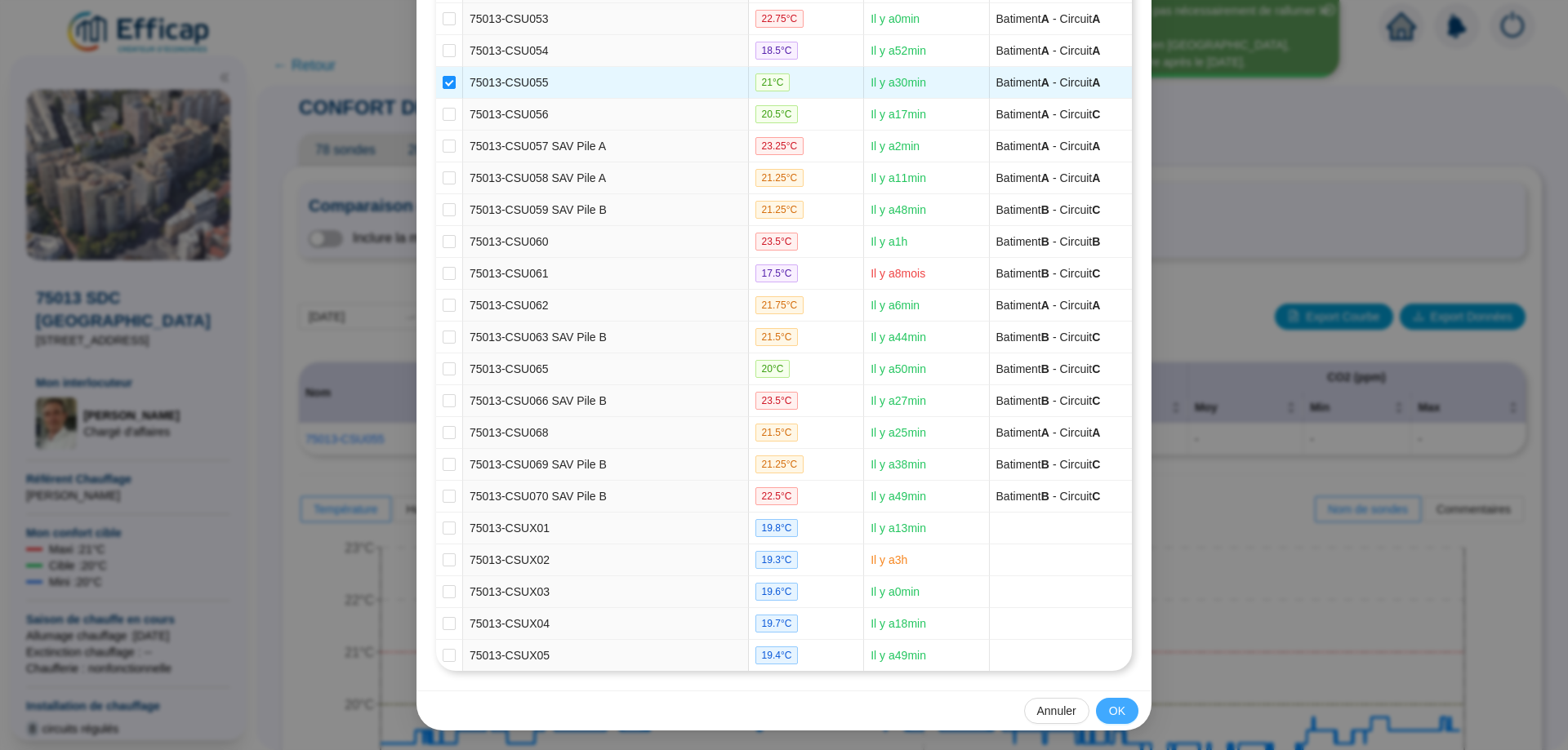
click at [1115, 710] on span "OK" at bounding box center [1116, 712] width 17 height 18
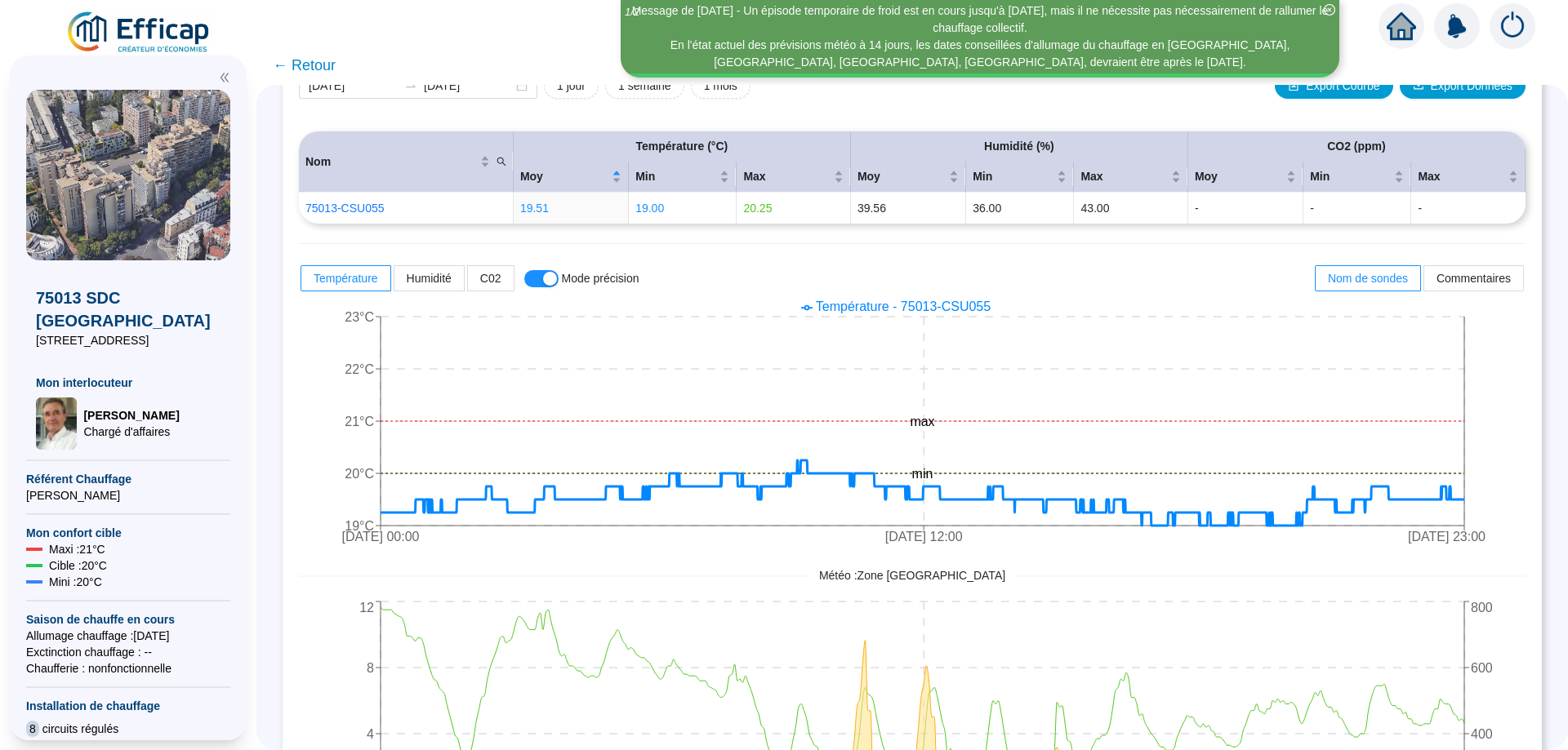
scroll to position [221, 0]
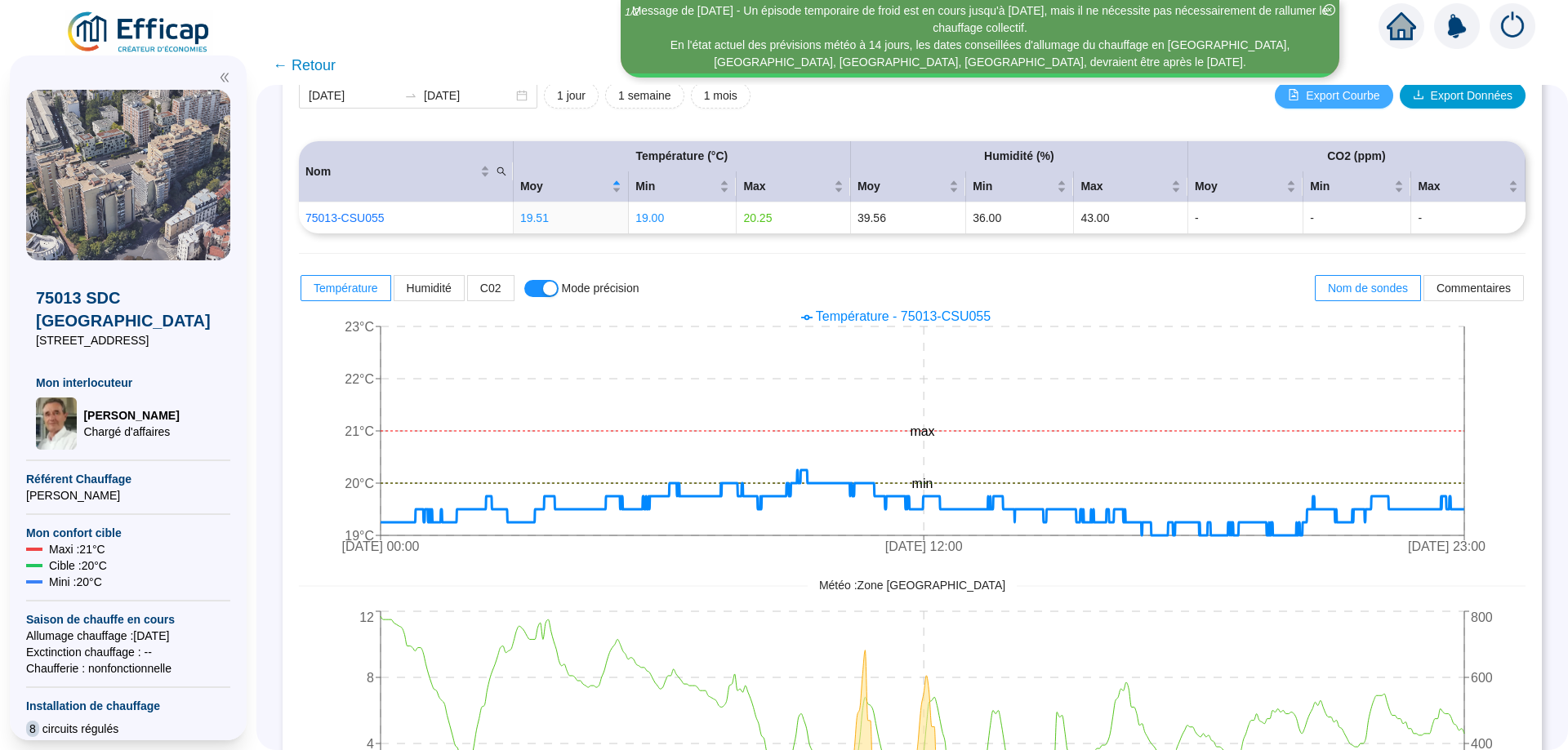
click at [1331, 99] on span "Export Courbe" at bounding box center [1341, 96] width 73 height 18
